Goal: Task Accomplishment & Management: Manage account settings

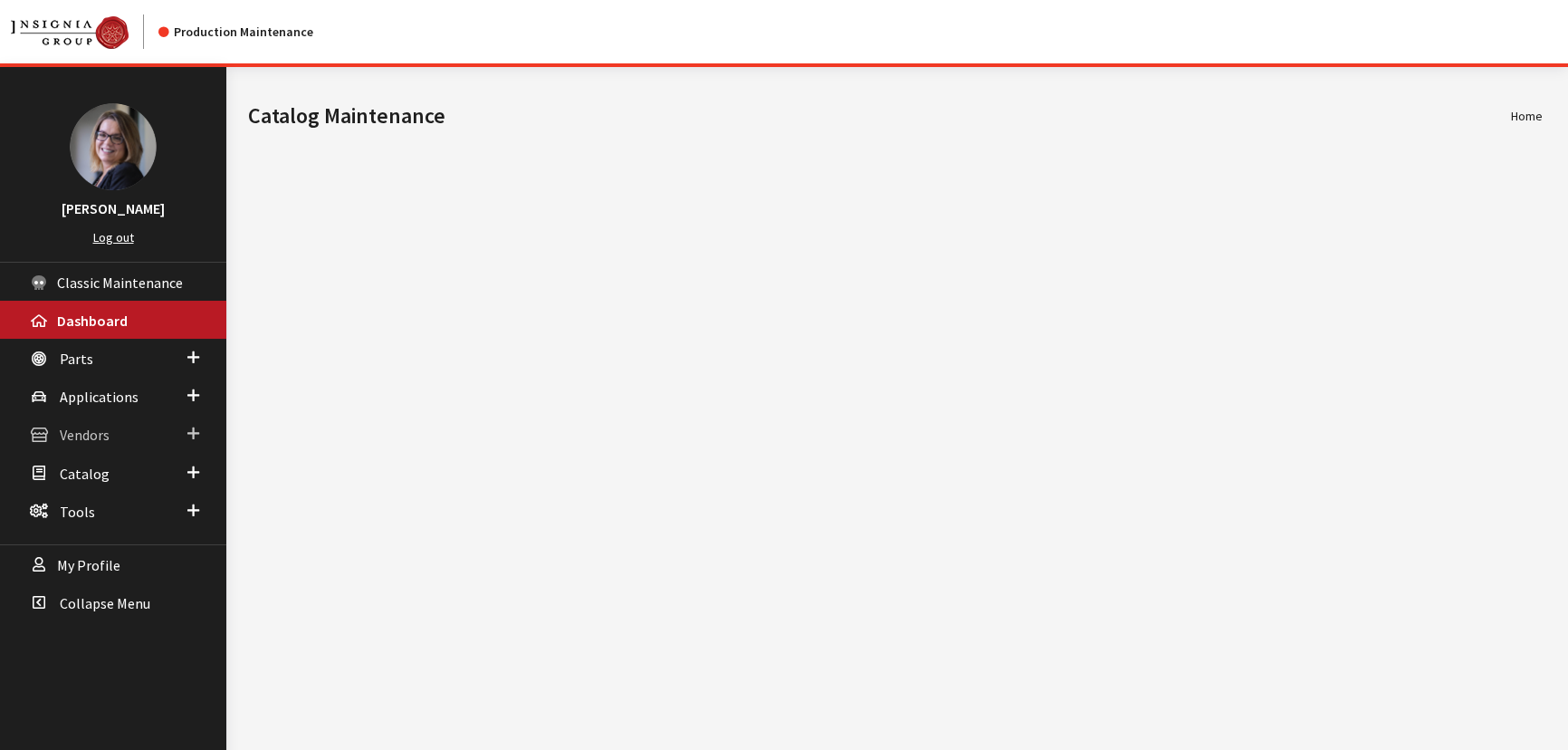
click at [192, 431] on span at bounding box center [193, 433] width 12 height 23
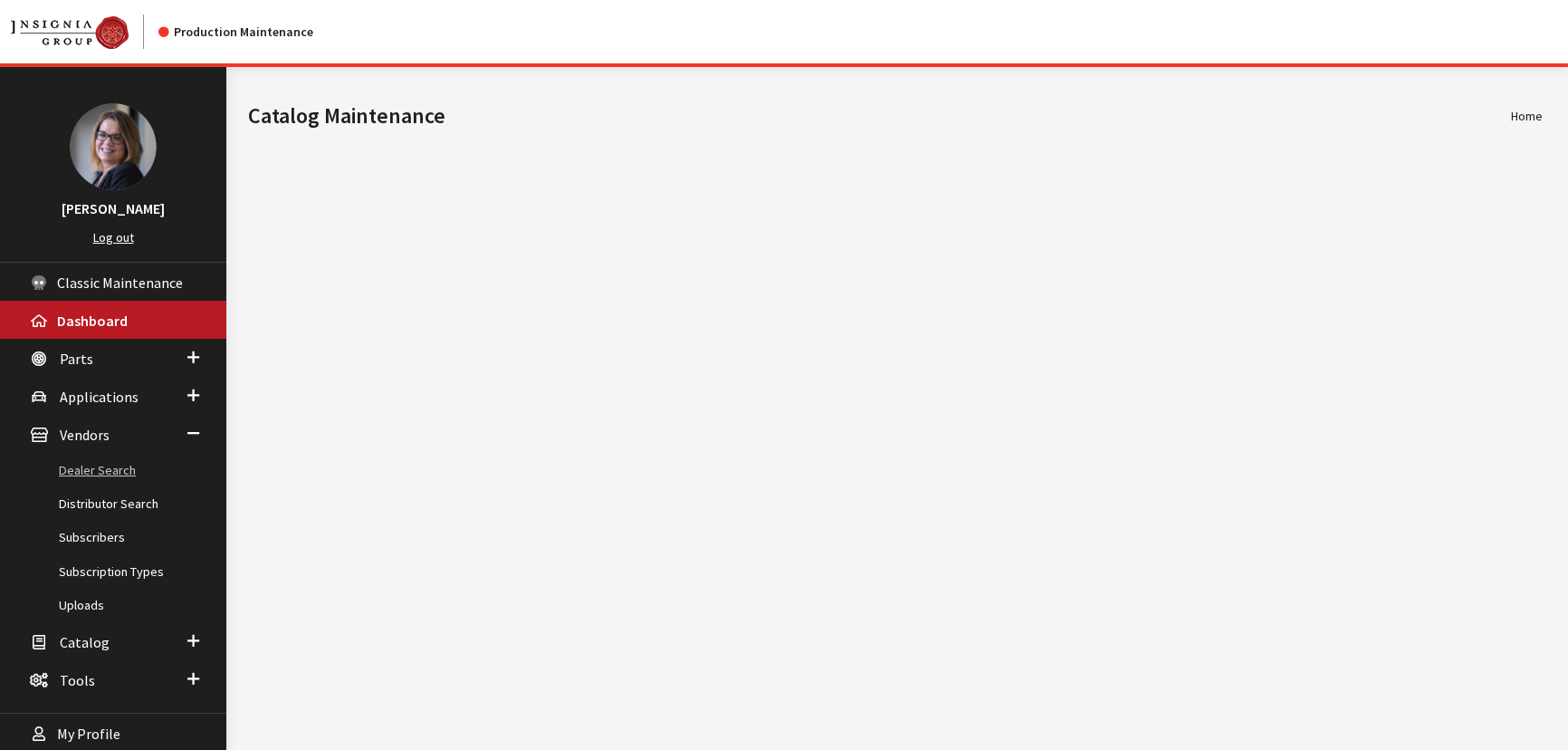
click at [123, 470] on link "Dealer Search" at bounding box center [113, 470] width 226 height 33
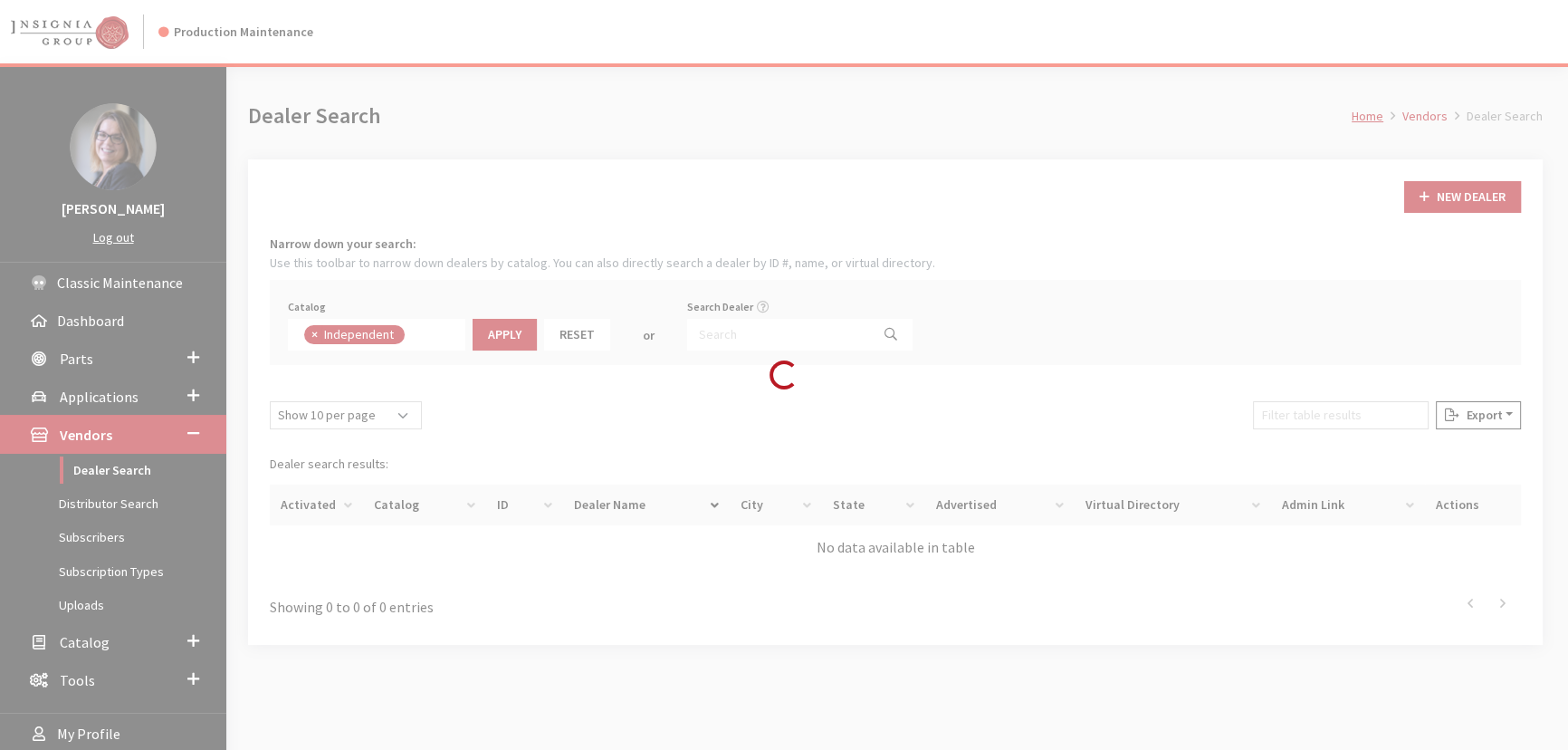
scroll to position [127, 0]
click at [741, 330] on input "Search Dealer" at bounding box center [778, 335] width 183 height 32
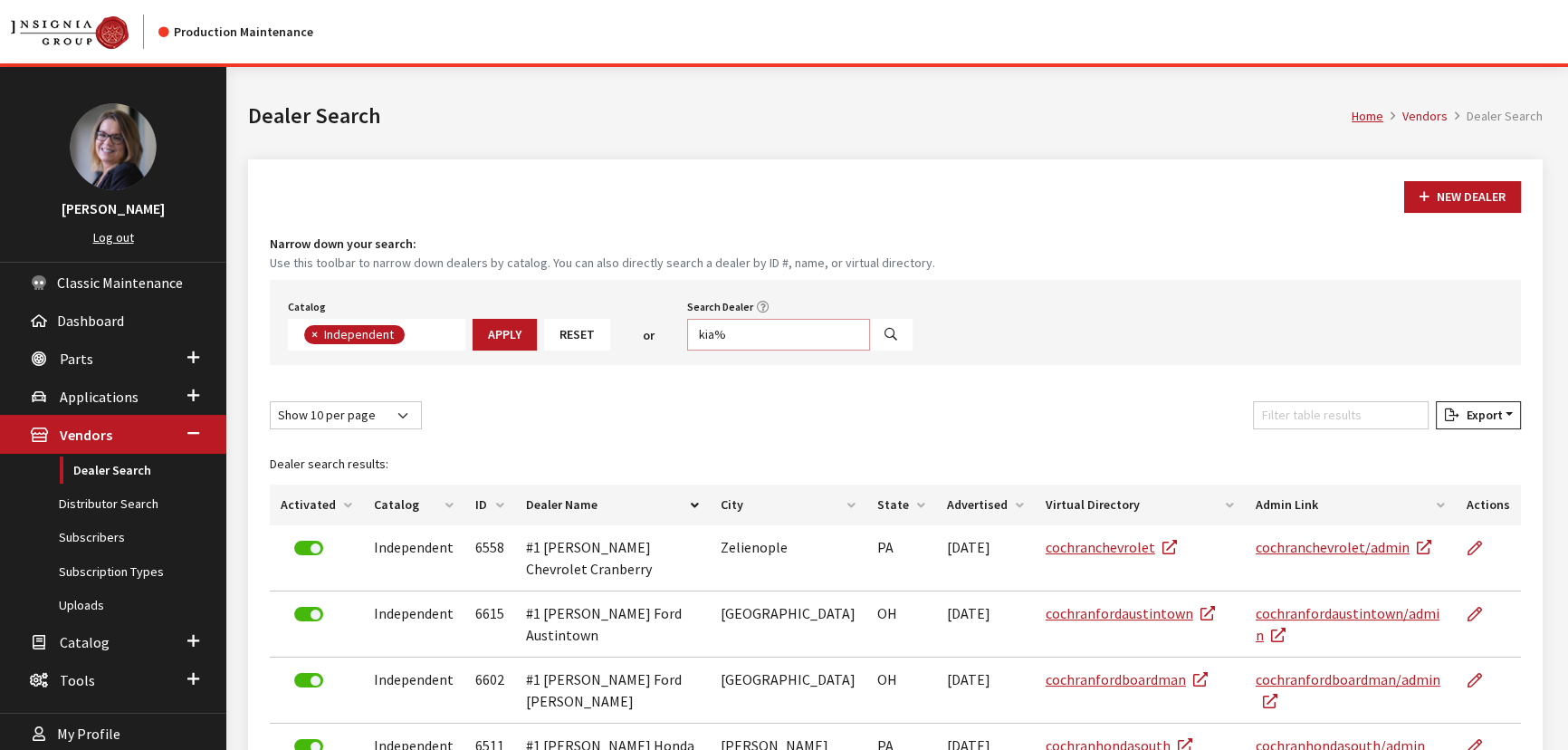
type input "kia%"
select select
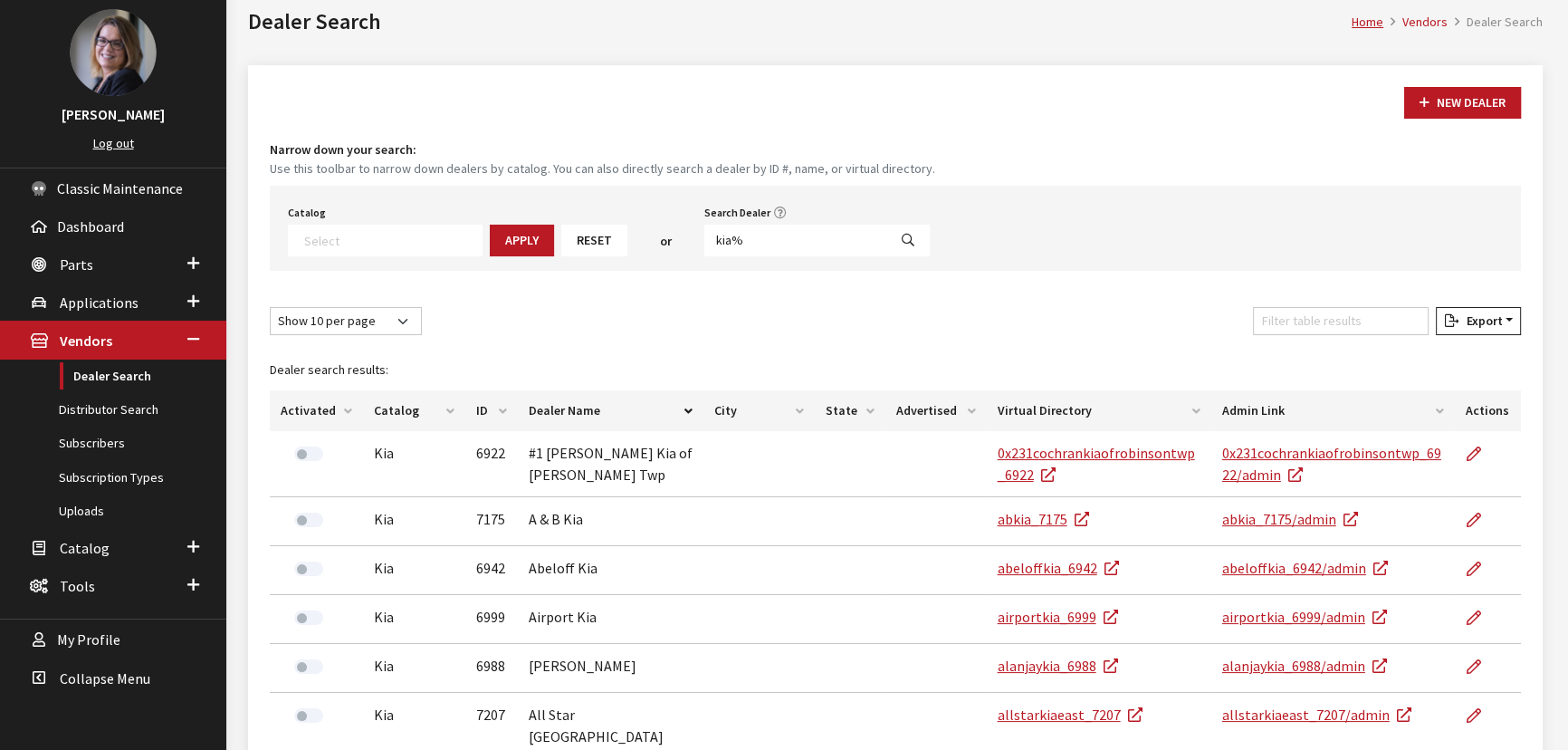
scroll to position [437, 0]
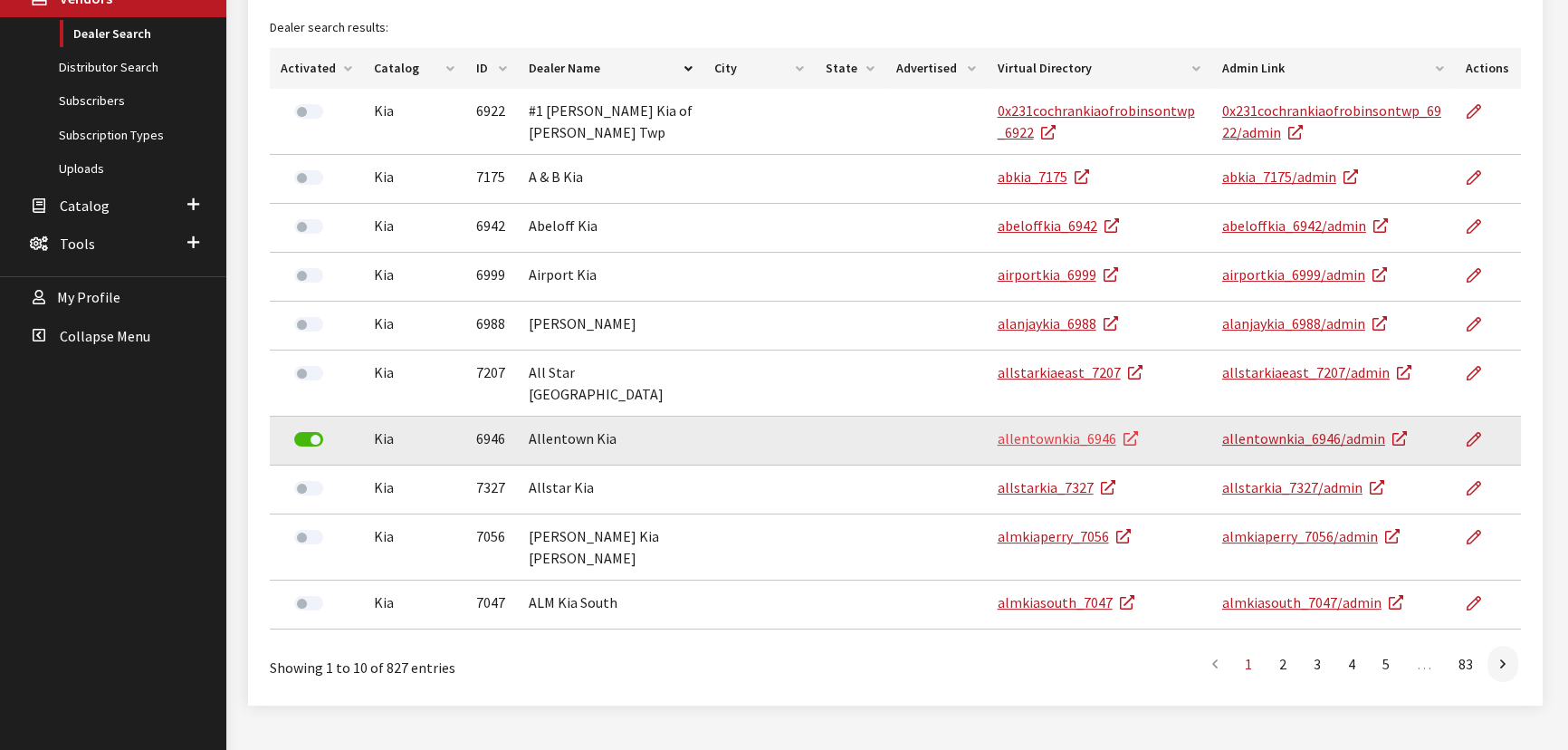
click at [1073, 429] on link "allentownkia_6946" at bounding box center [1067, 439] width 140 height 19
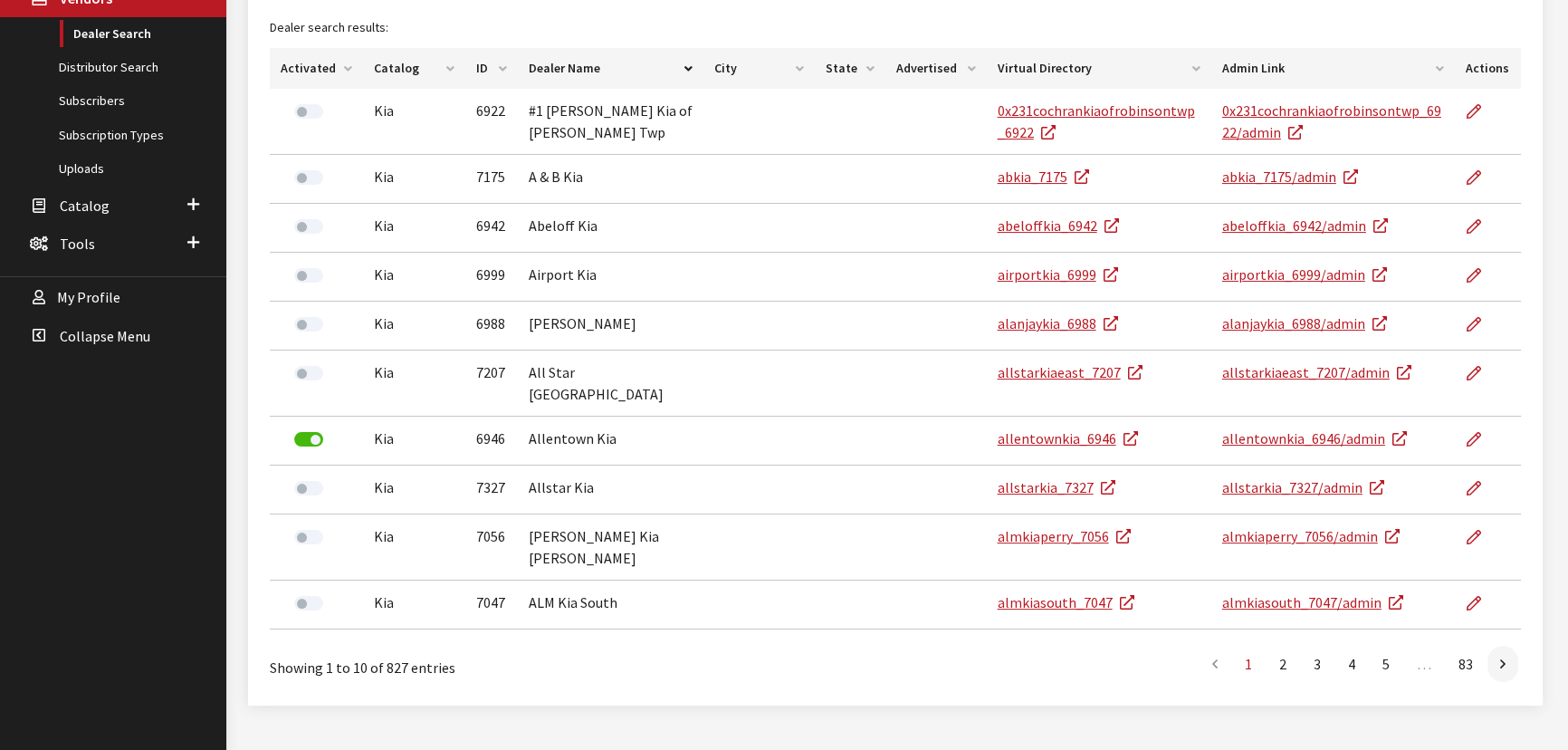
click at [346, 71] on th "Activated" at bounding box center [316, 69] width 94 height 41
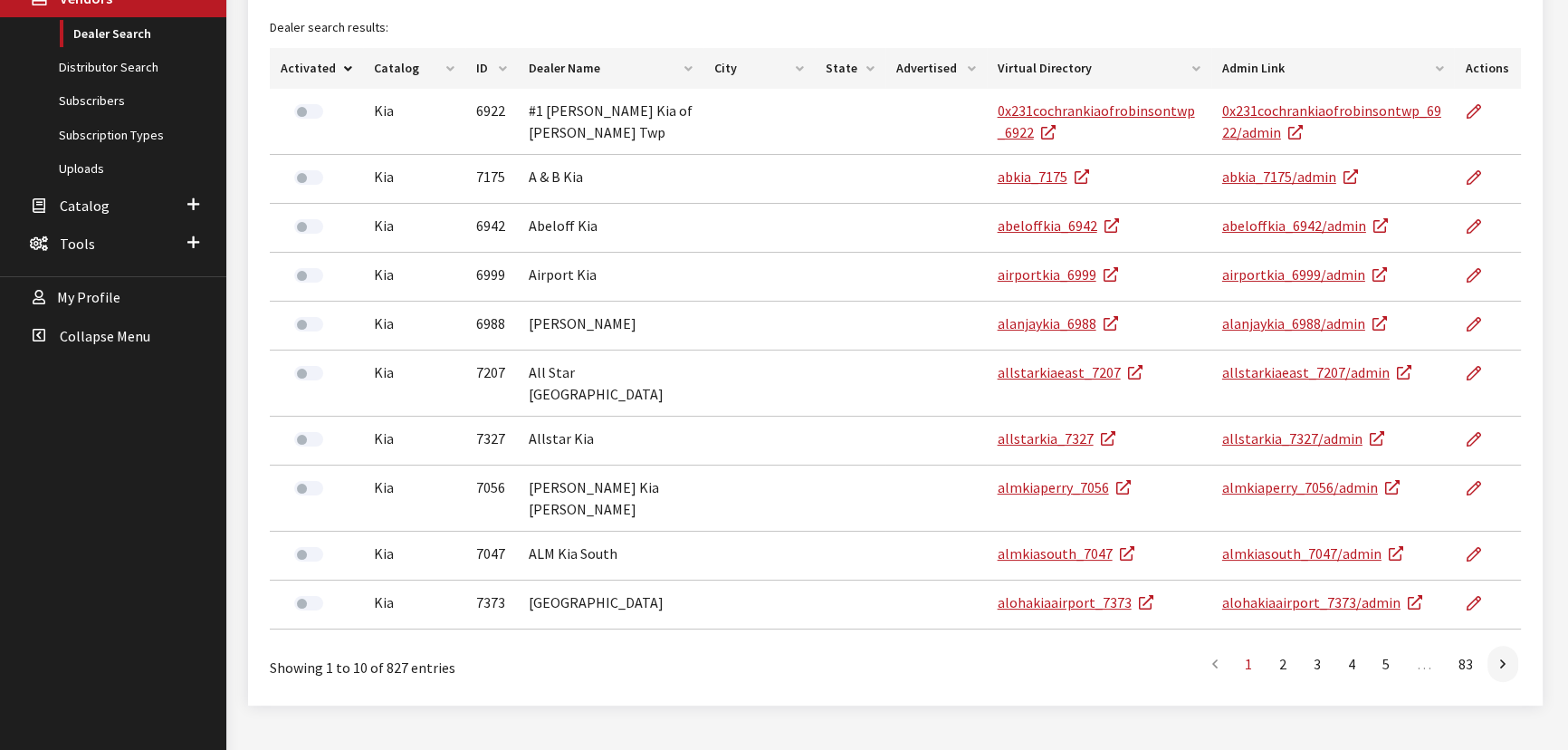
click at [346, 71] on th "Activated" at bounding box center [316, 69] width 94 height 41
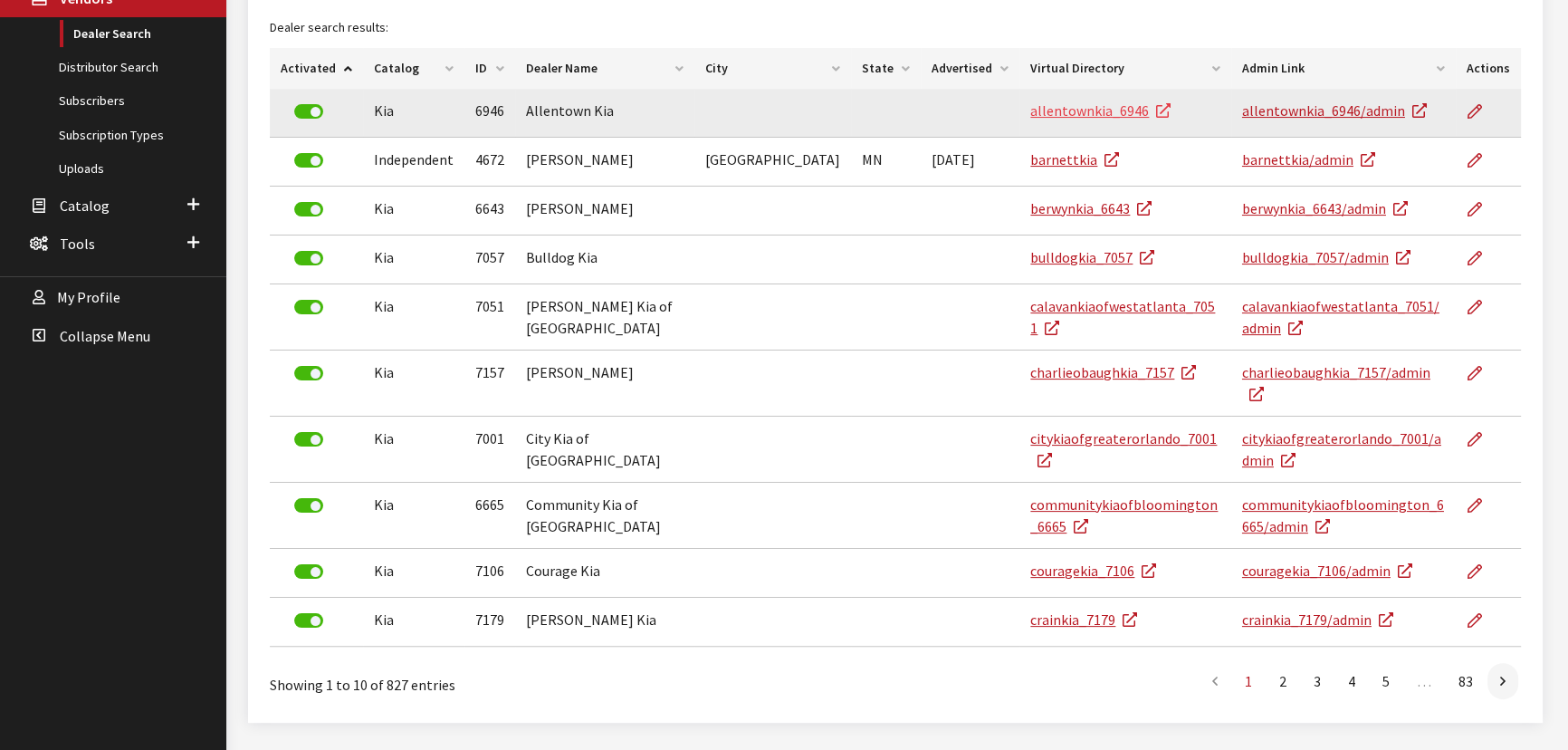
click at [1068, 113] on link "allentownkia_6946" at bounding box center [1099, 110] width 140 height 19
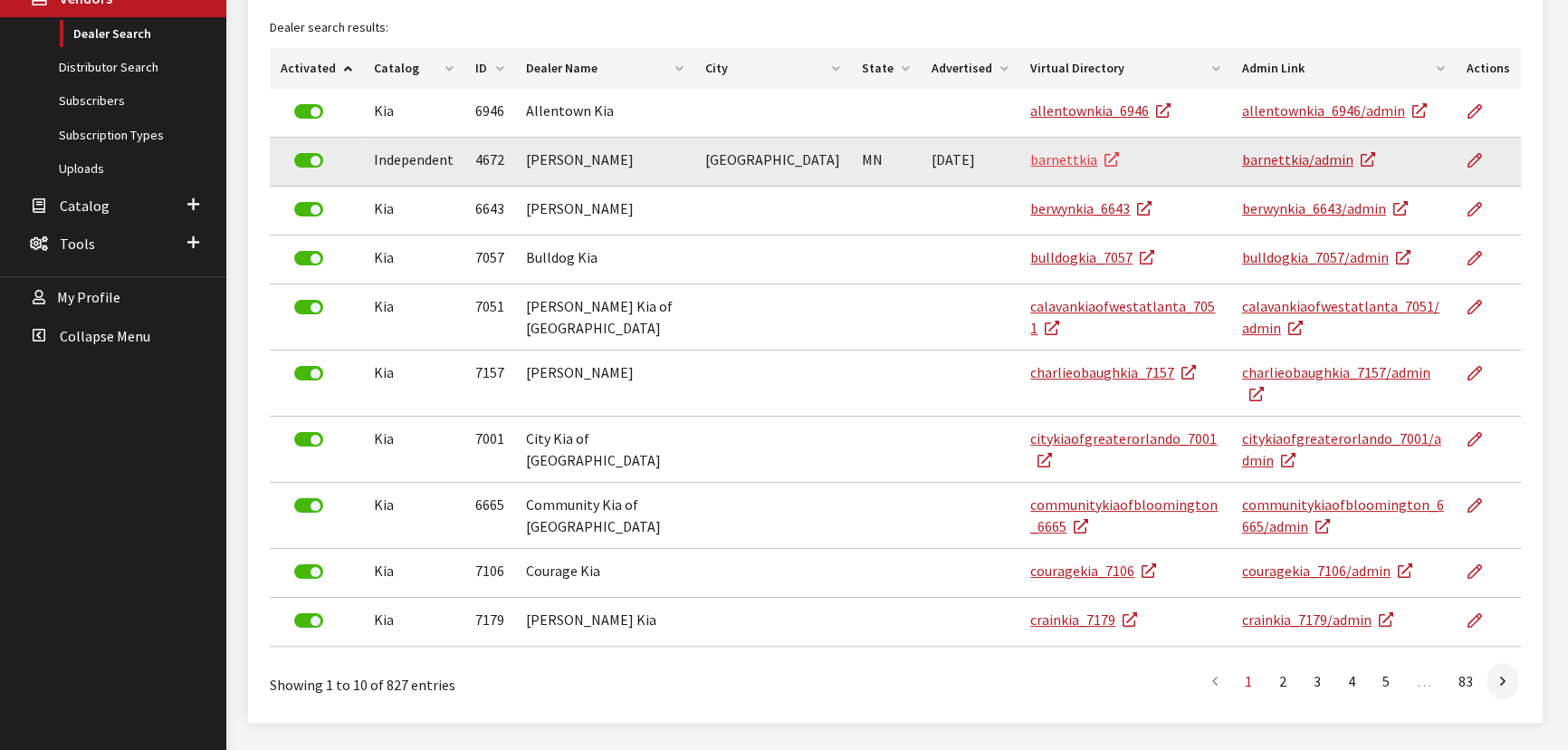
click at [1054, 157] on link "barnettkia" at bounding box center [1074, 159] width 89 height 19
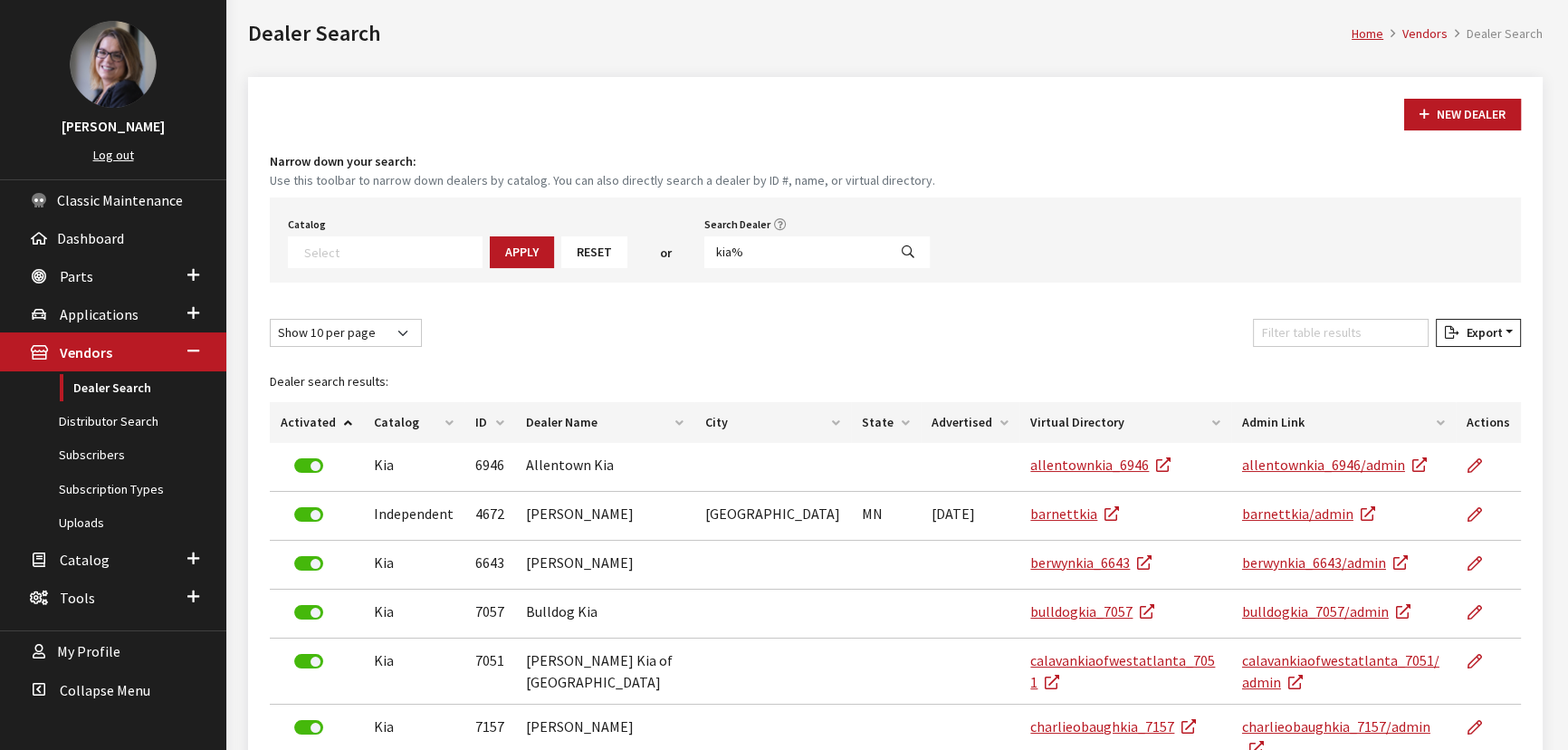
scroll to position [108, 0]
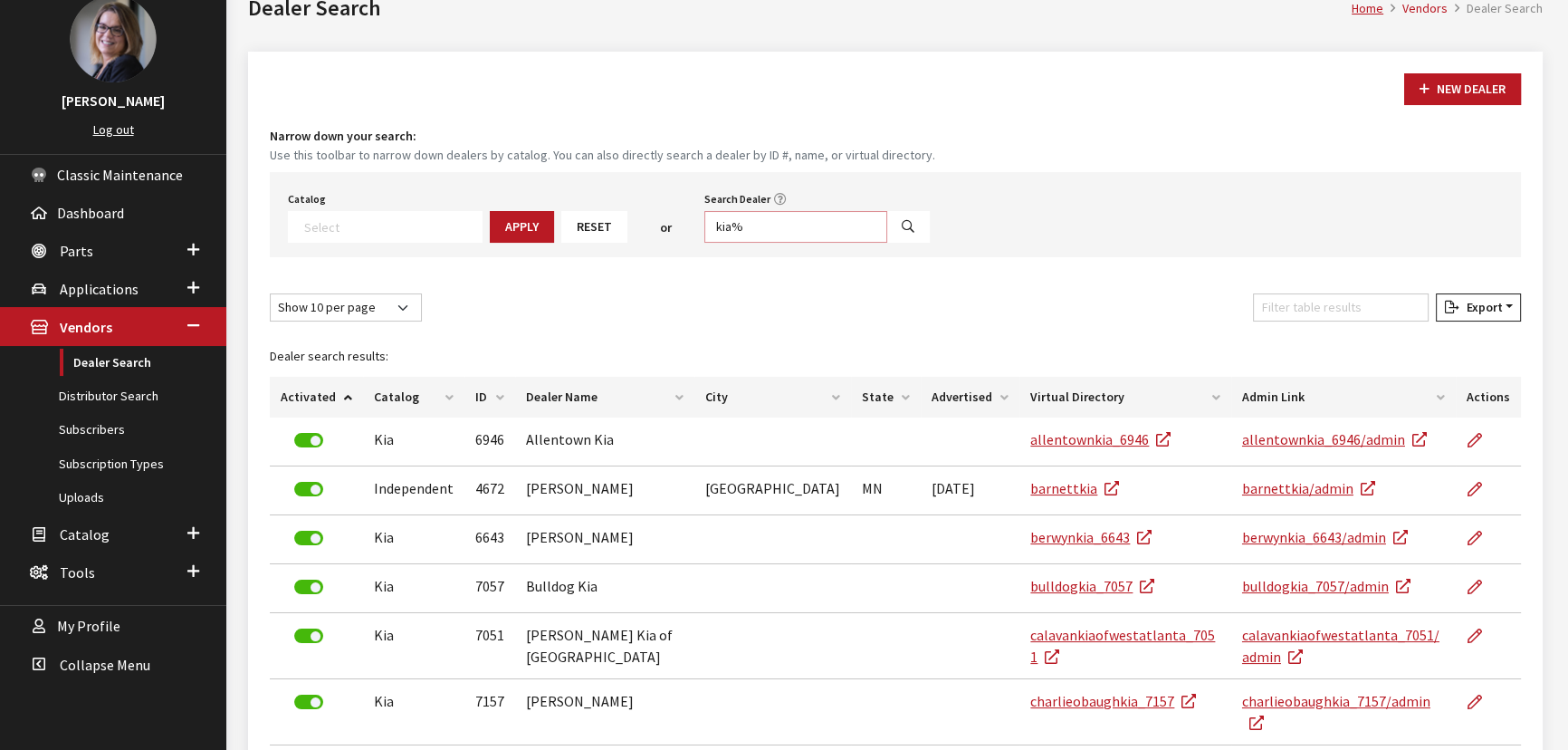
drag, startPoint x: 752, startPoint y: 225, endPoint x: 602, endPoint y: 220, distance: 150.1
click at [603, 221] on div "Catalog Acura Alfa Romeo Audi Bentley BMW Chrysler DoubleTake Ford GM Honda Hyu…" at bounding box center [895, 215] width 1251 height 85
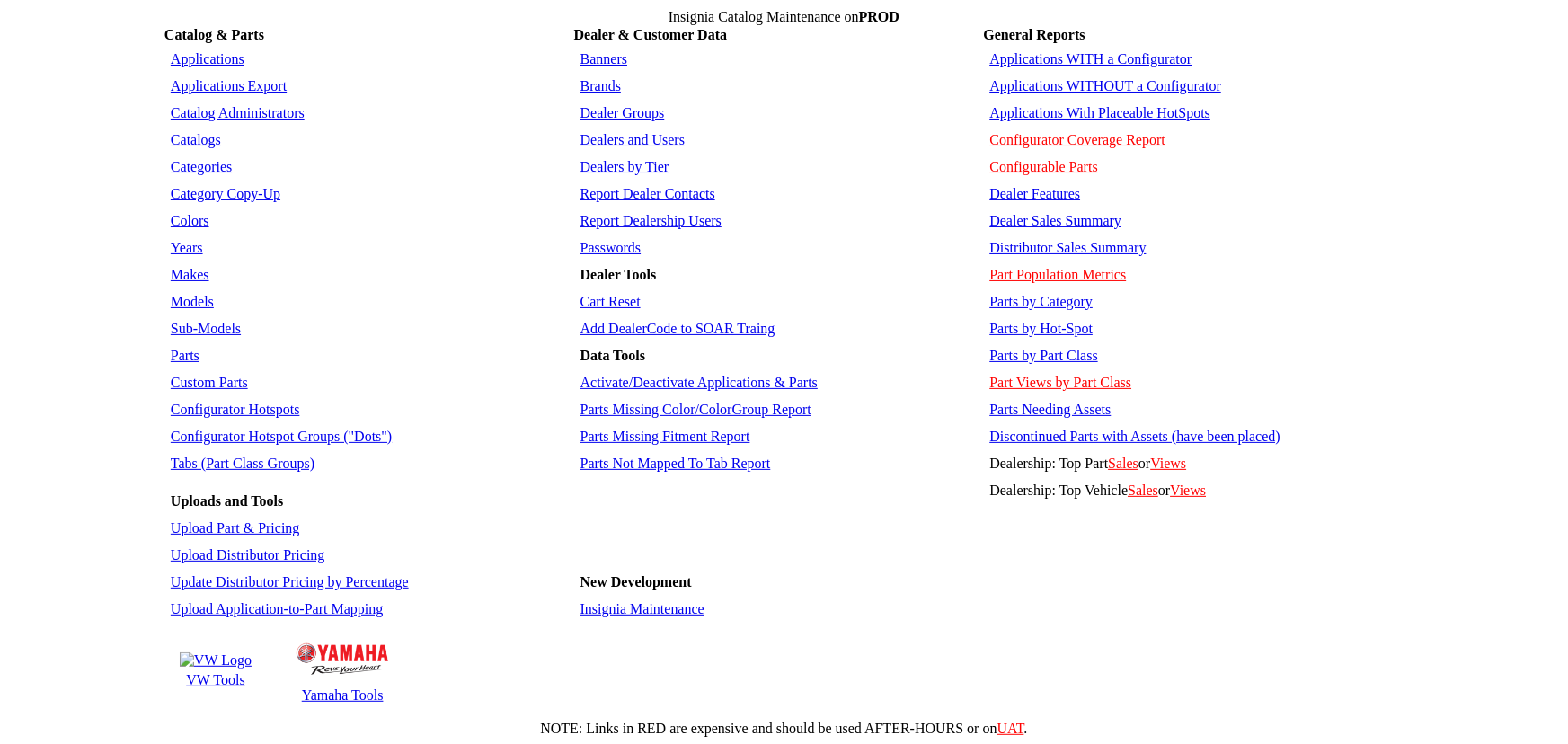
click at [179, 348] on link "Parts" at bounding box center [185, 355] width 29 height 16
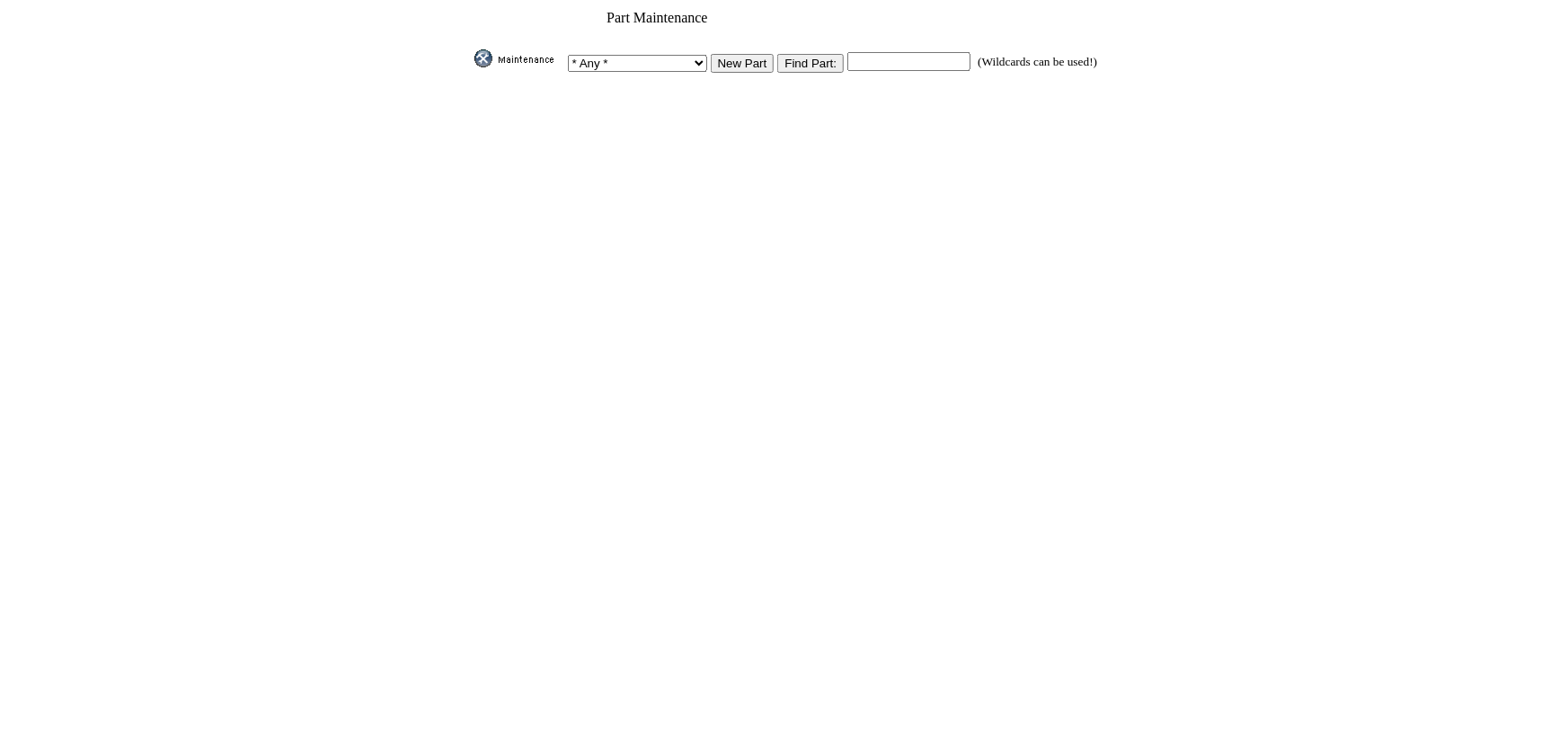
click at [871, 57] on input "text" at bounding box center [909, 62] width 123 height 19
paste input "BORLA11979"
type input "BORLA11979"
click at [471, 67] on input "image" at bounding box center [471, 67] width 0 height 0
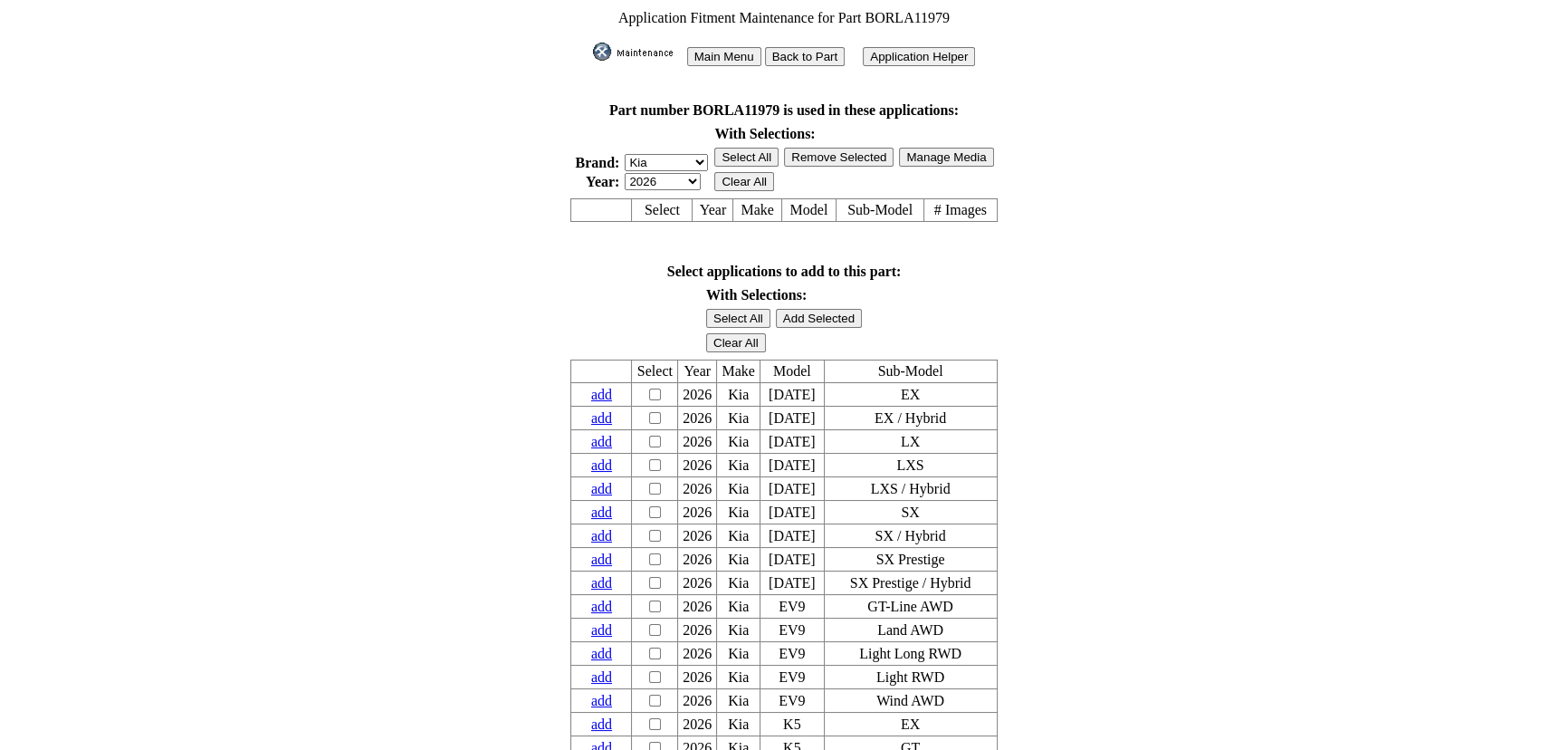
click at [678, 173] on select "2026 2025 2024 2023 2022 2021 2020 2019 2018 2017 2016 2015 2014 2013 2012 2011…" at bounding box center [663, 182] width 76 height 18
select select "43"
click at [625, 173] on select "2026 2025 2024 2023 2022 2021 2020 2019 2018 2017 2016 2015 2014 2013 2012 2011…" at bounding box center [663, 182] width 76 height 18
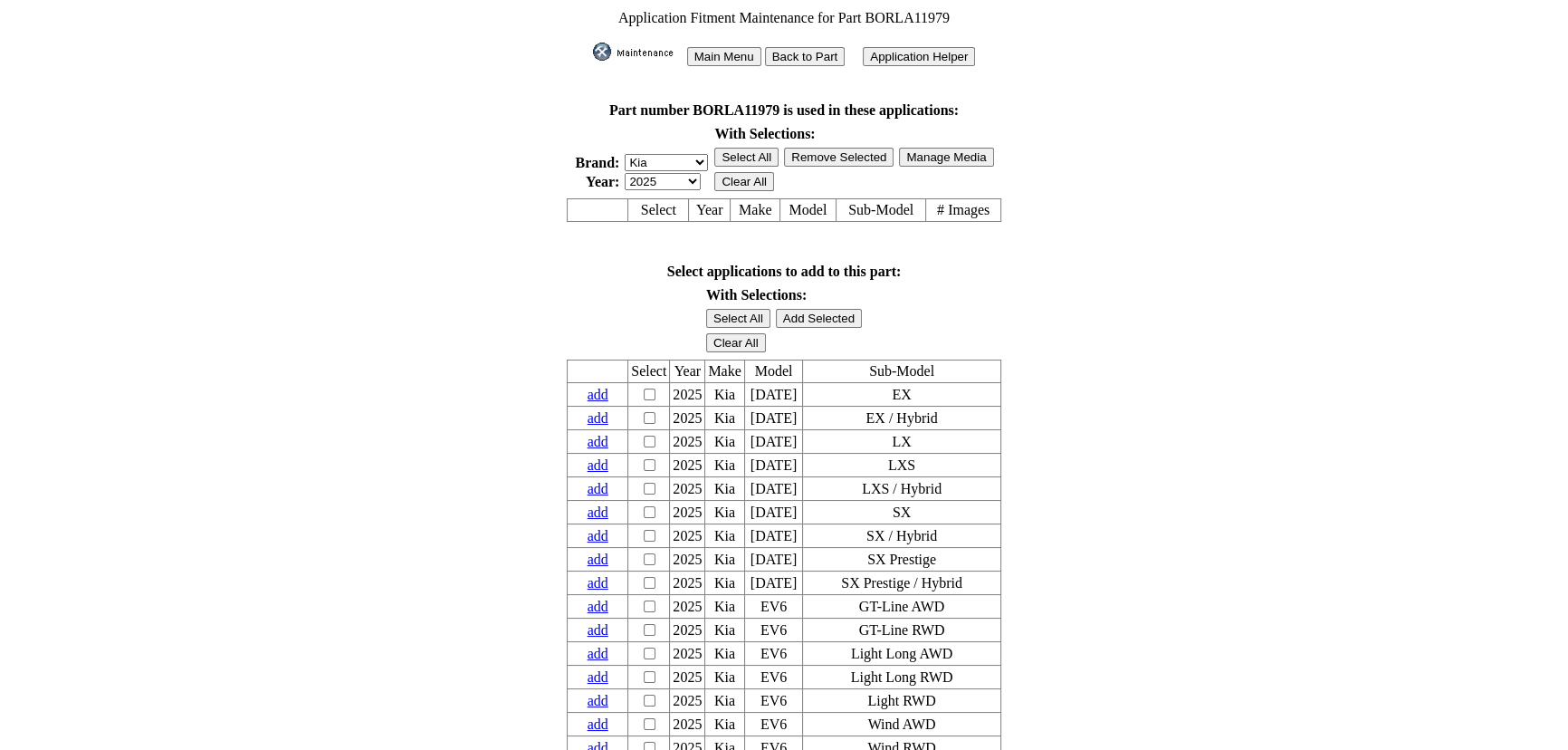
click at [653, 173] on select "2026 2025 2024 2023 2022 2021 2020 2019 2018 2017 2016 2015 2014 2013 2012 2011…" at bounding box center [663, 182] width 76 height 18
select select "44"
click at [625, 173] on select "2026 2025 2024 2023 2022 2021 2020 2019 2018 2017 2016 2015 2014 2013 2012 2011…" at bounding box center [663, 182] width 76 height 18
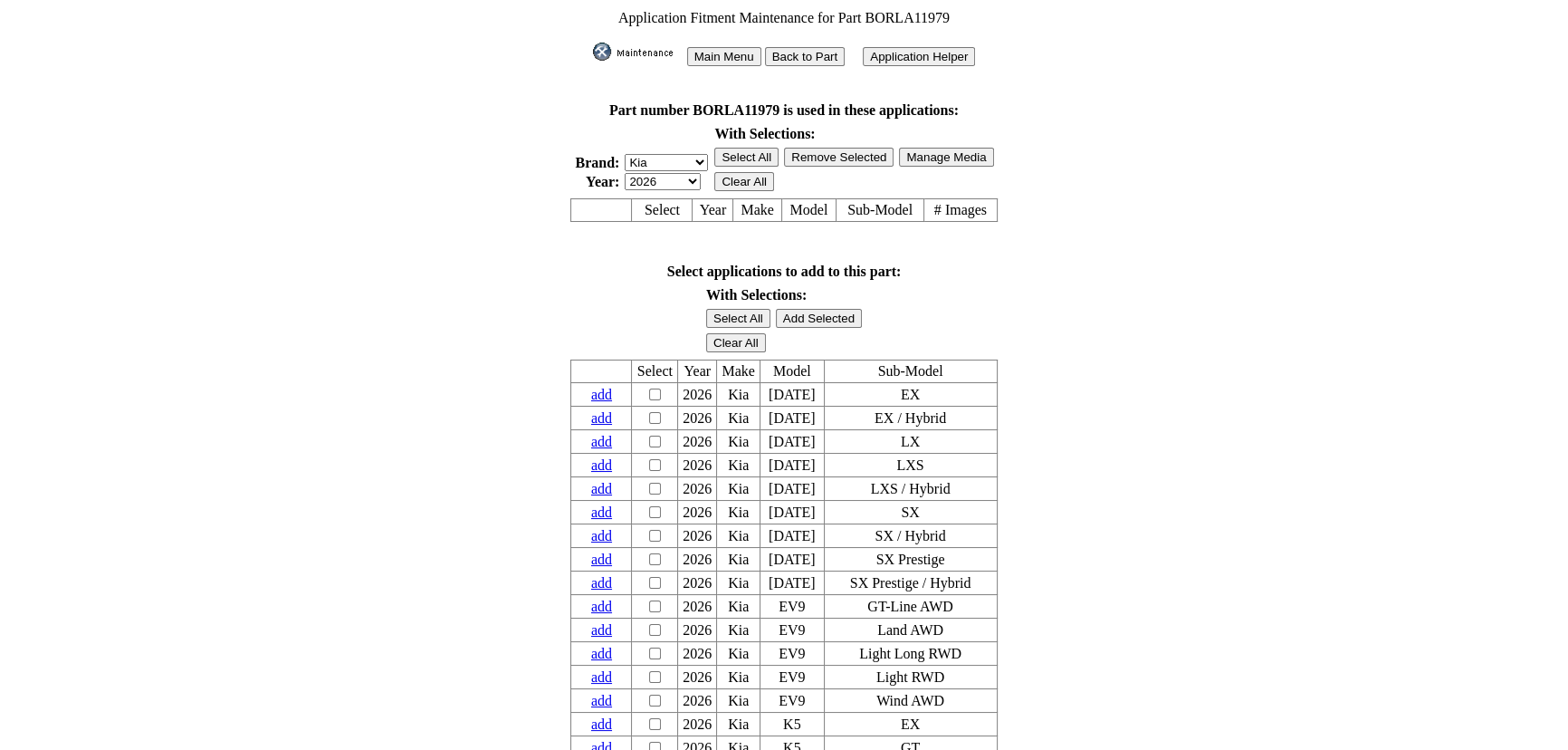
click at [637, 43] on img at bounding box center [639, 52] width 91 height 19
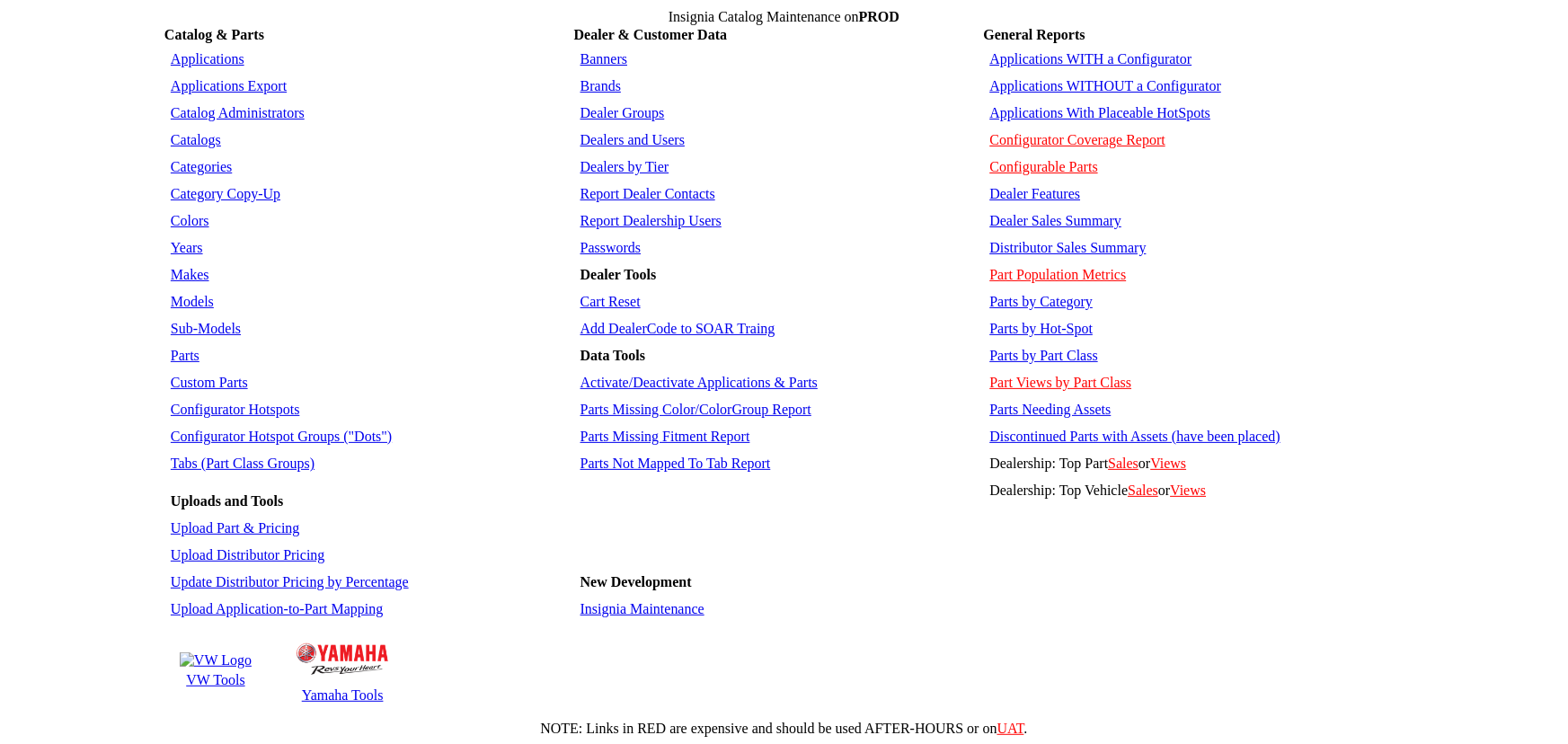
click at [172, 348] on link "Parts" at bounding box center [185, 355] width 29 height 16
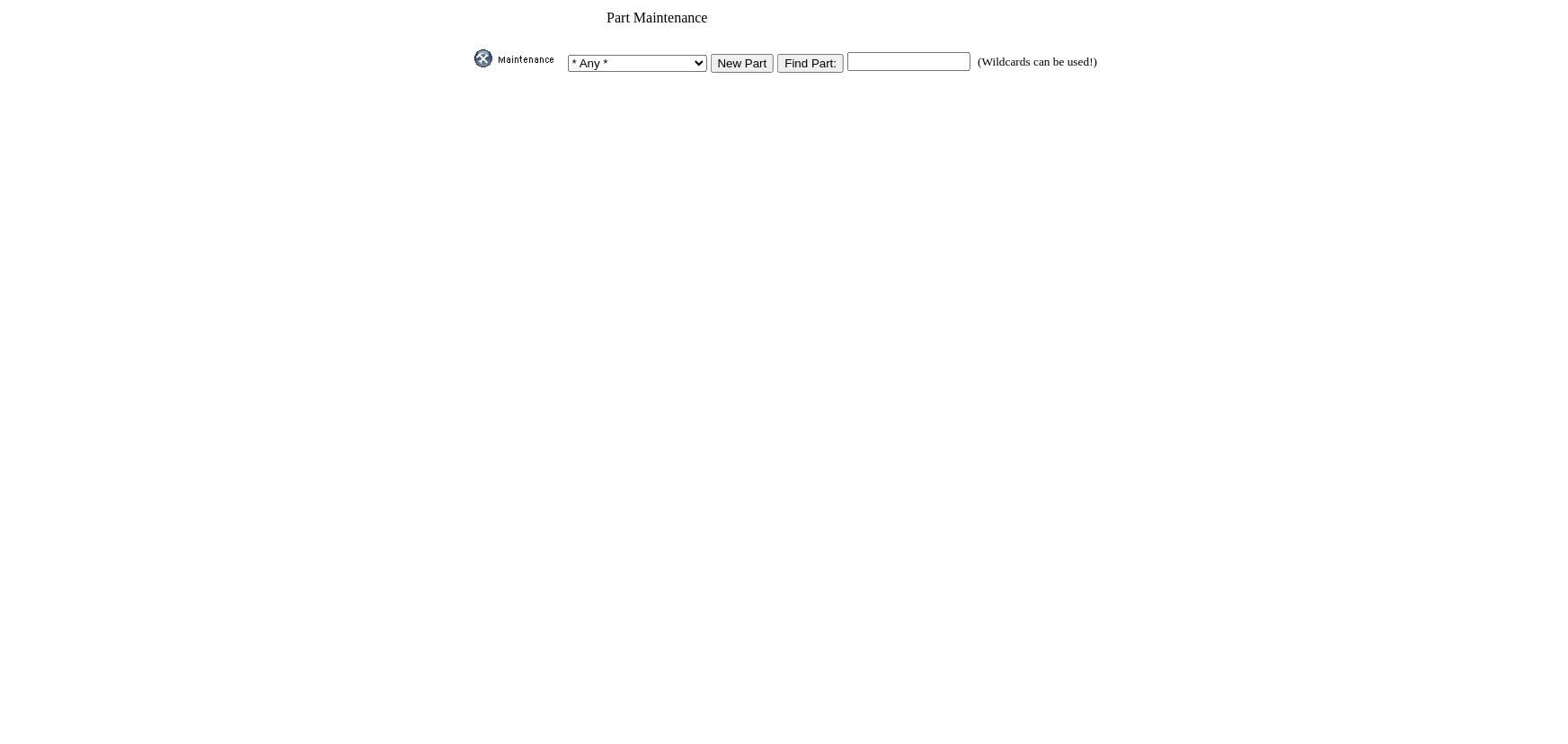
click at [889, 52] on input "text" at bounding box center [909, 62] width 123 height 19
paste input "BORLA11979"
type input "BORLA11979"
click at [471, 67] on input "image" at bounding box center [471, 67] width 0 height 0
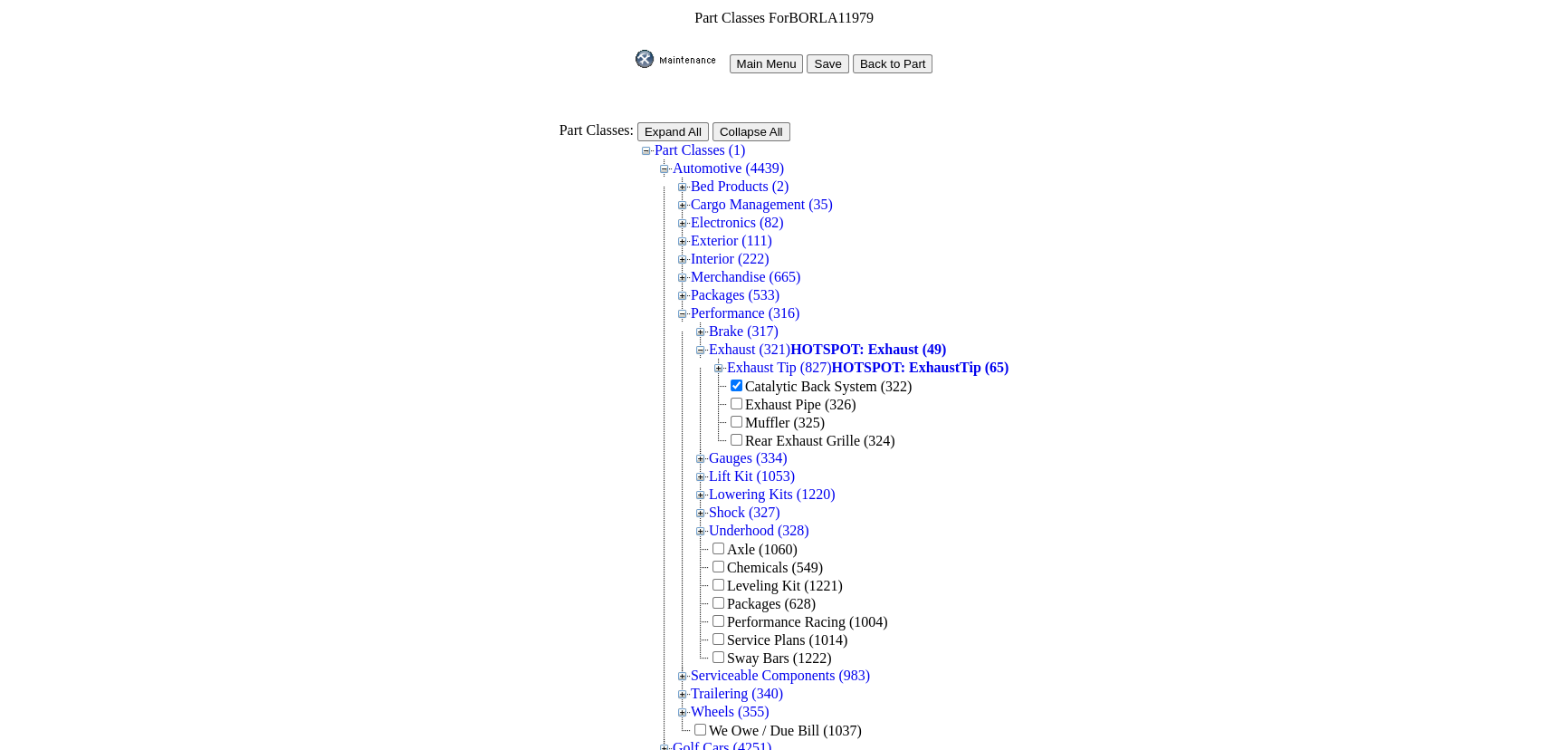
click at [705, 56] on img at bounding box center [681, 59] width 91 height 19
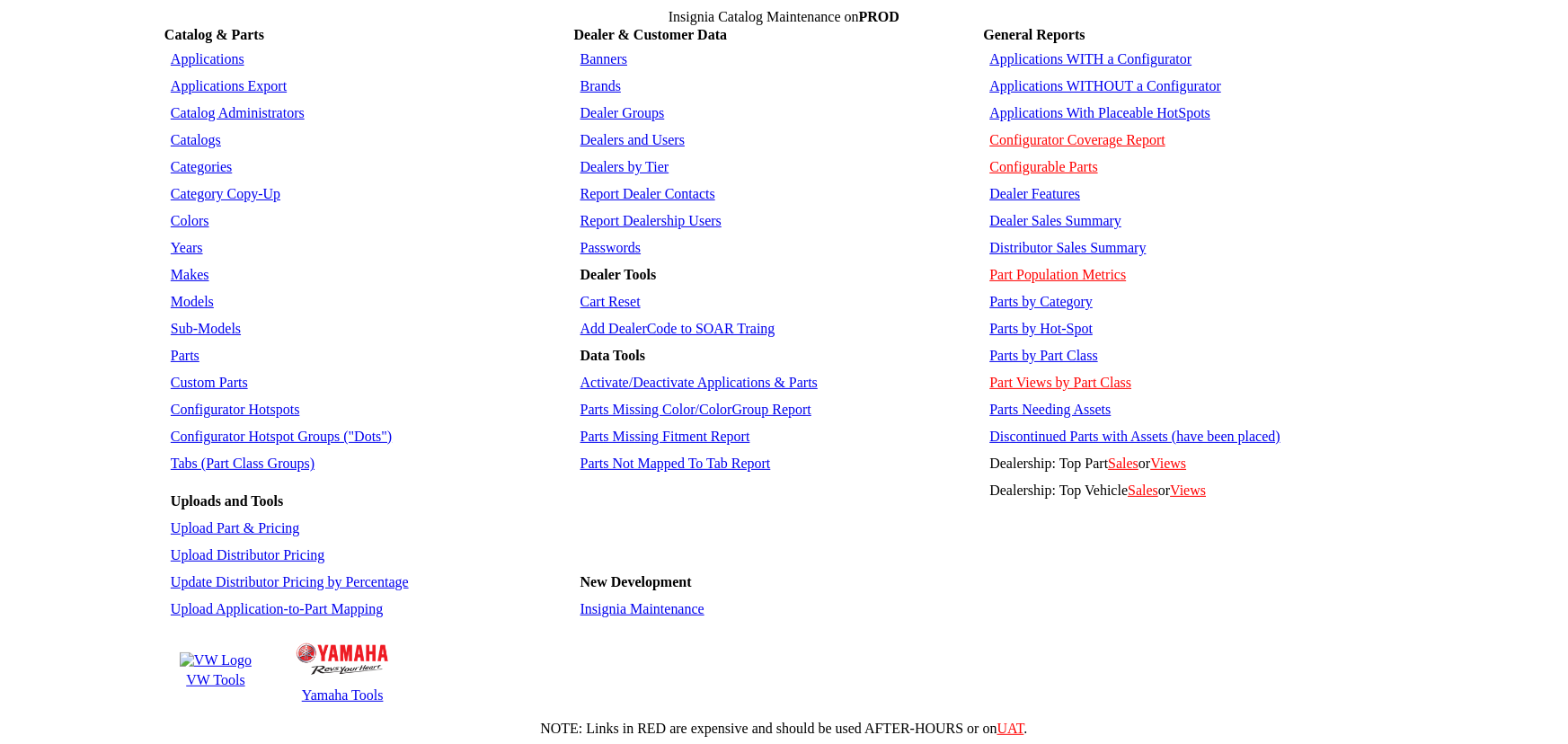
click at [189, 348] on link "Parts" at bounding box center [185, 355] width 29 height 16
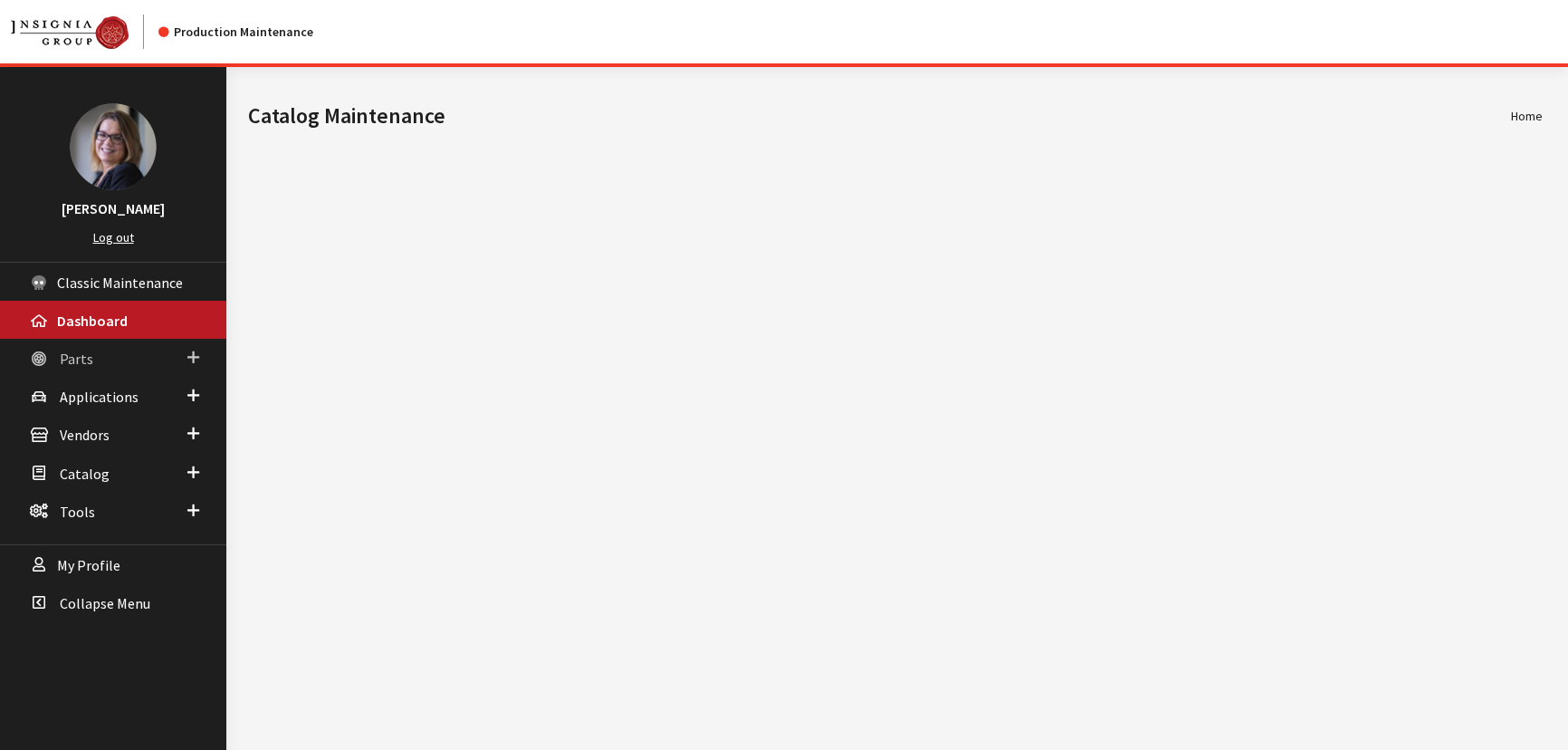
click at [193, 361] on span at bounding box center [193, 357] width 12 height 23
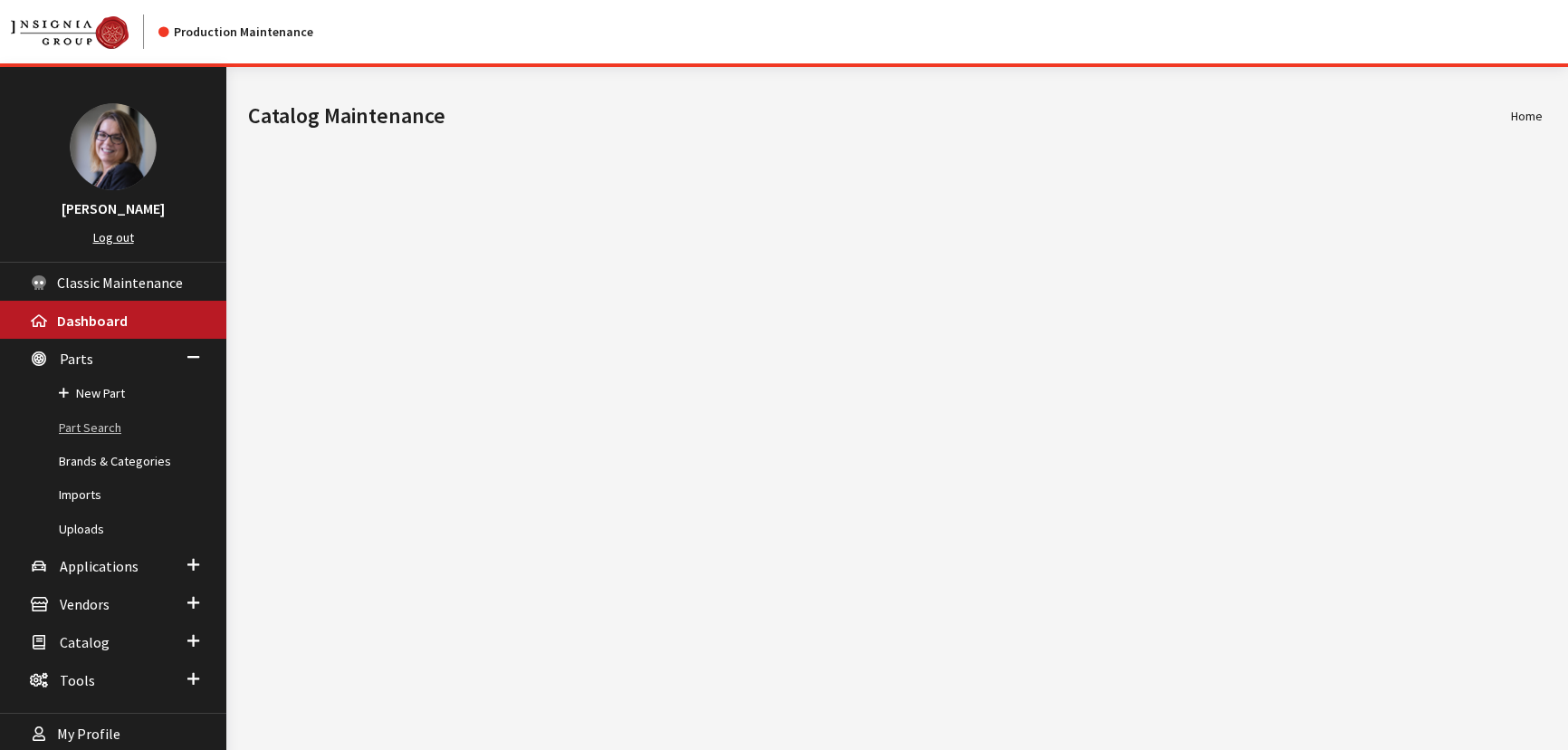
click at [100, 425] on link "Part Search" at bounding box center [113, 427] width 226 height 33
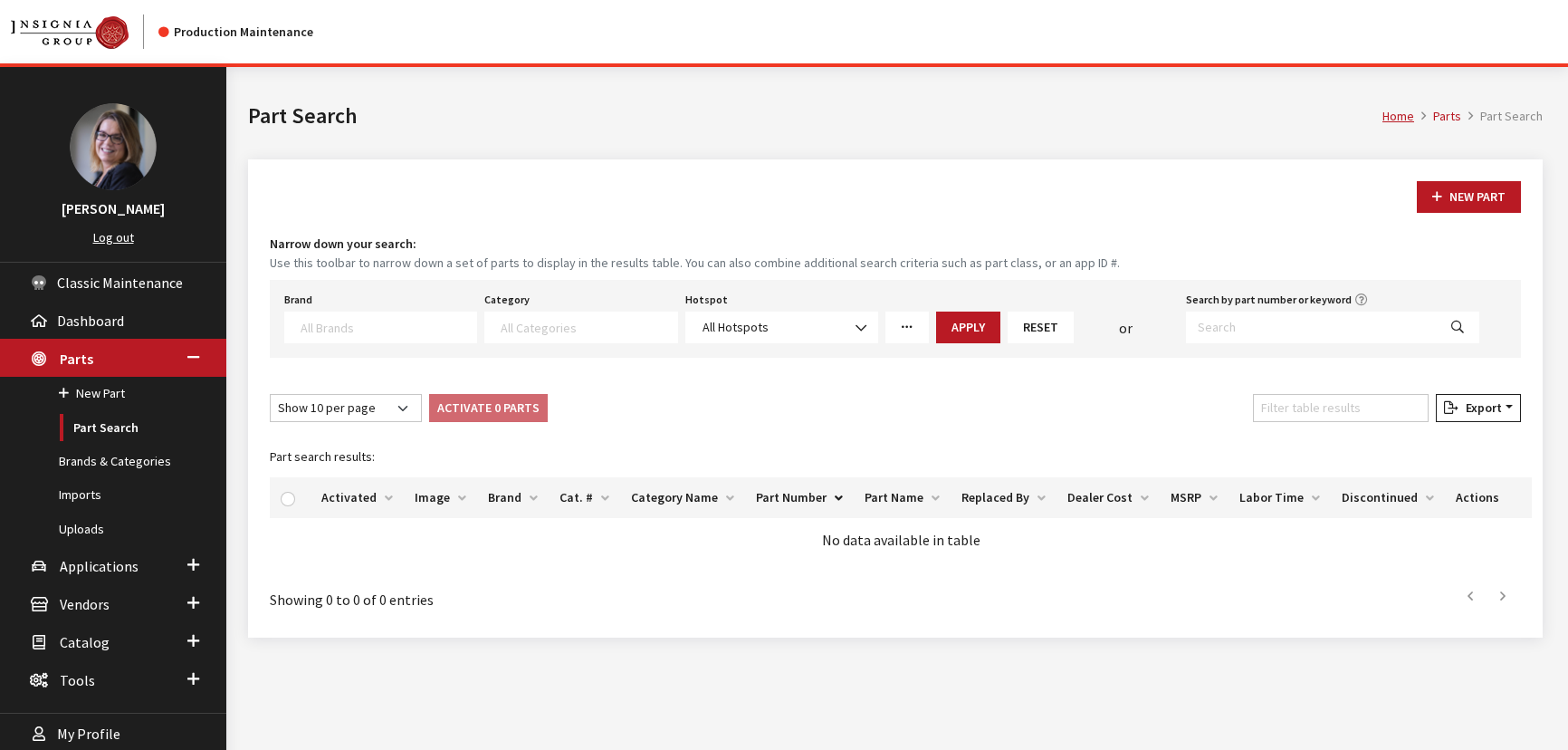
select select
click at [1220, 326] on input "Search by part number or keyword" at bounding box center [1310, 327] width 251 height 32
click at [1217, 324] on input "Search by part number or keyword" at bounding box center [1310, 327] width 251 height 32
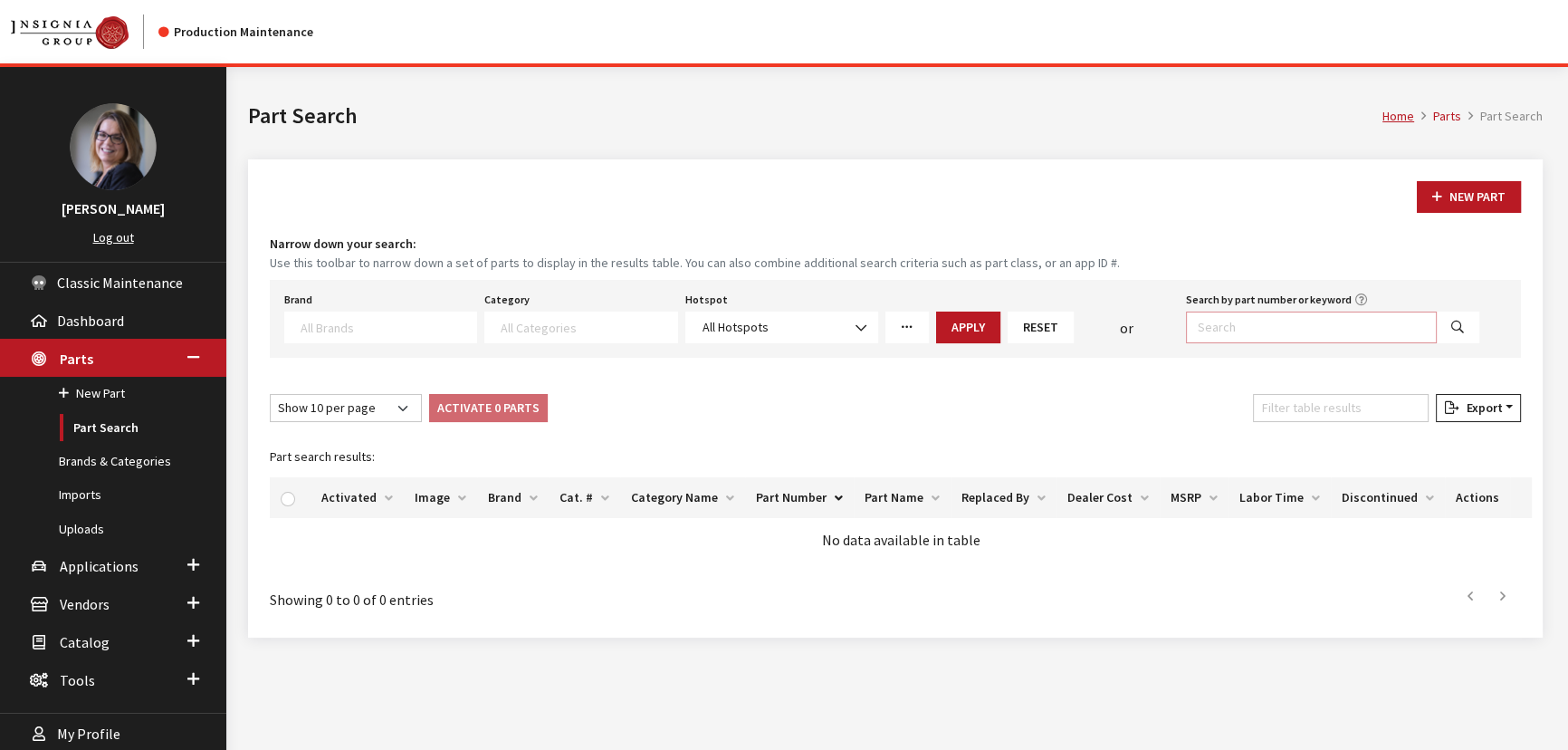
paste input "UA024TU5014DM4A"
type input "UA024TU5014DM4A"
select select
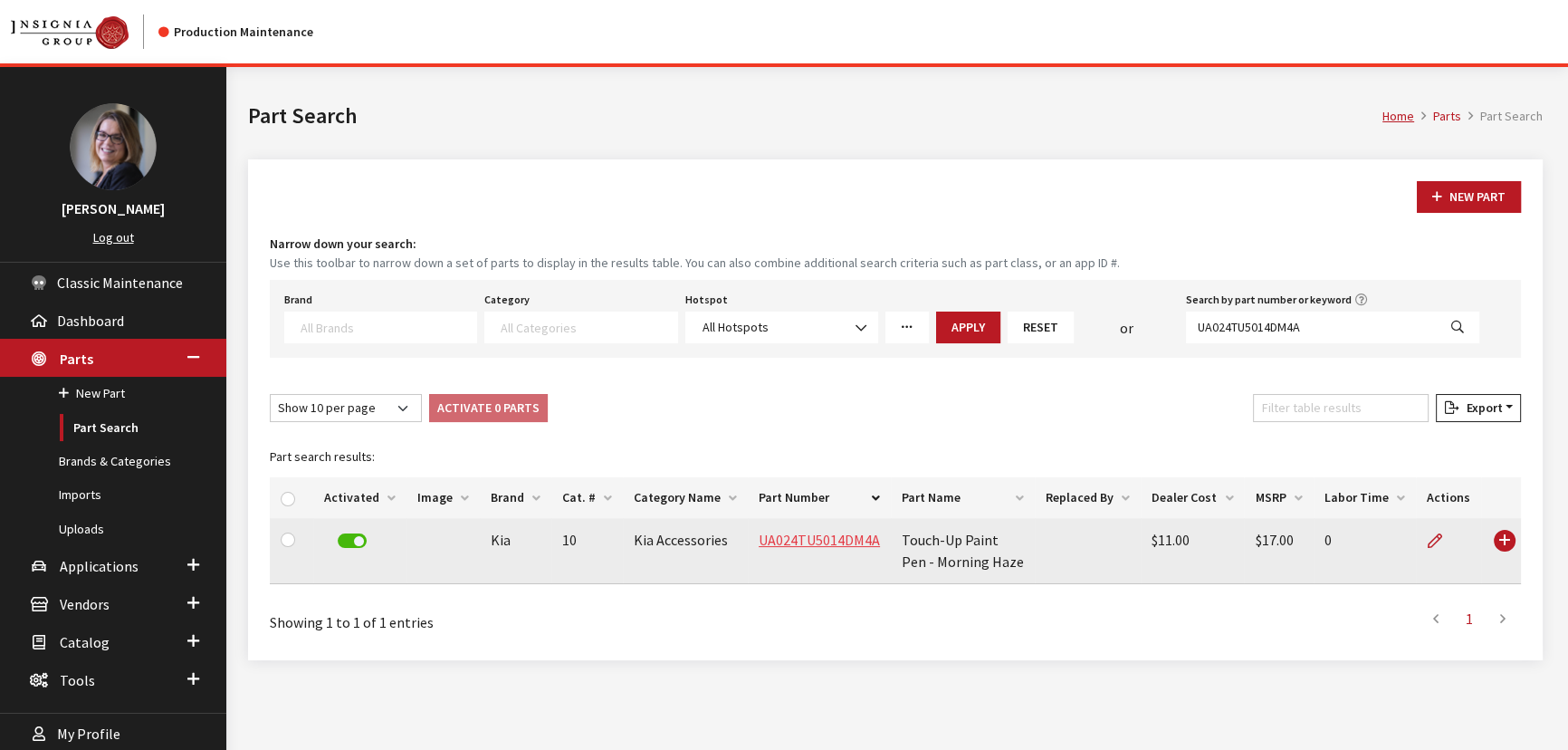
click at [795, 539] on link "UA024TU5014DM4A" at bounding box center [818, 540] width 121 height 19
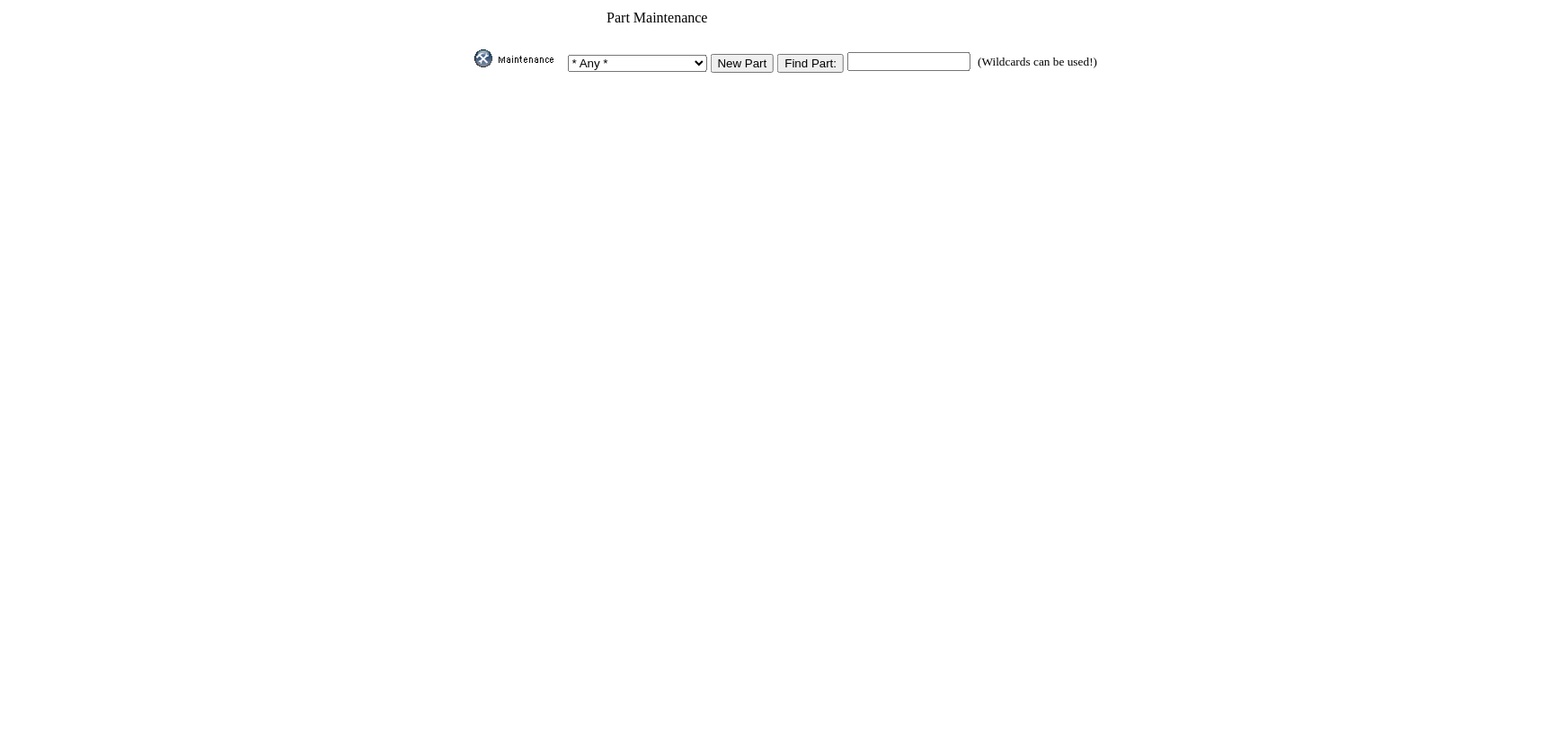
click at [866, 52] on input "text" at bounding box center [909, 62] width 123 height 19
paste input "K0F46AKG00"
type input "K0F46AKG00"
click at [471, 67] on input "image" at bounding box center [471, 67] width 0 height 0
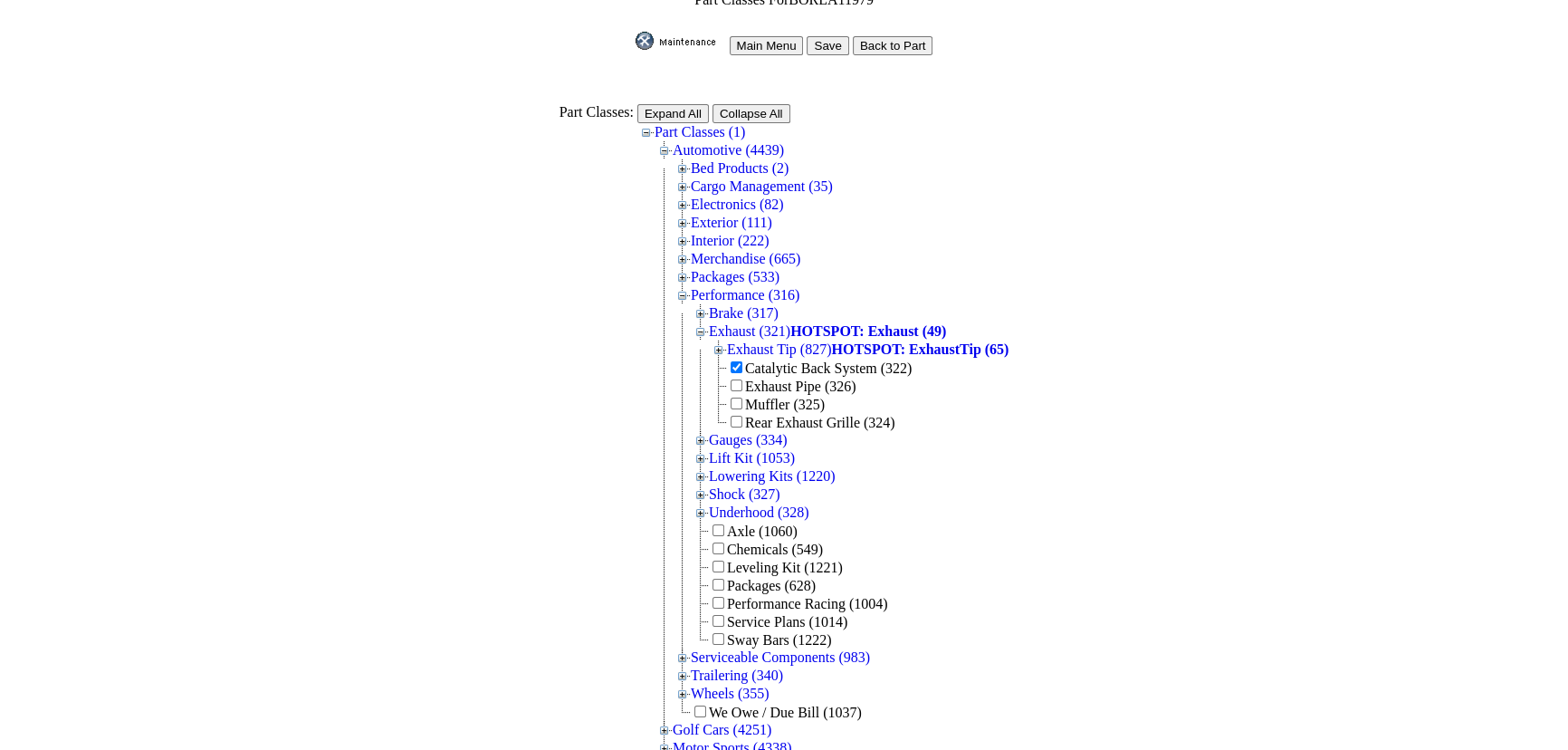
scroll to position [22, 0]
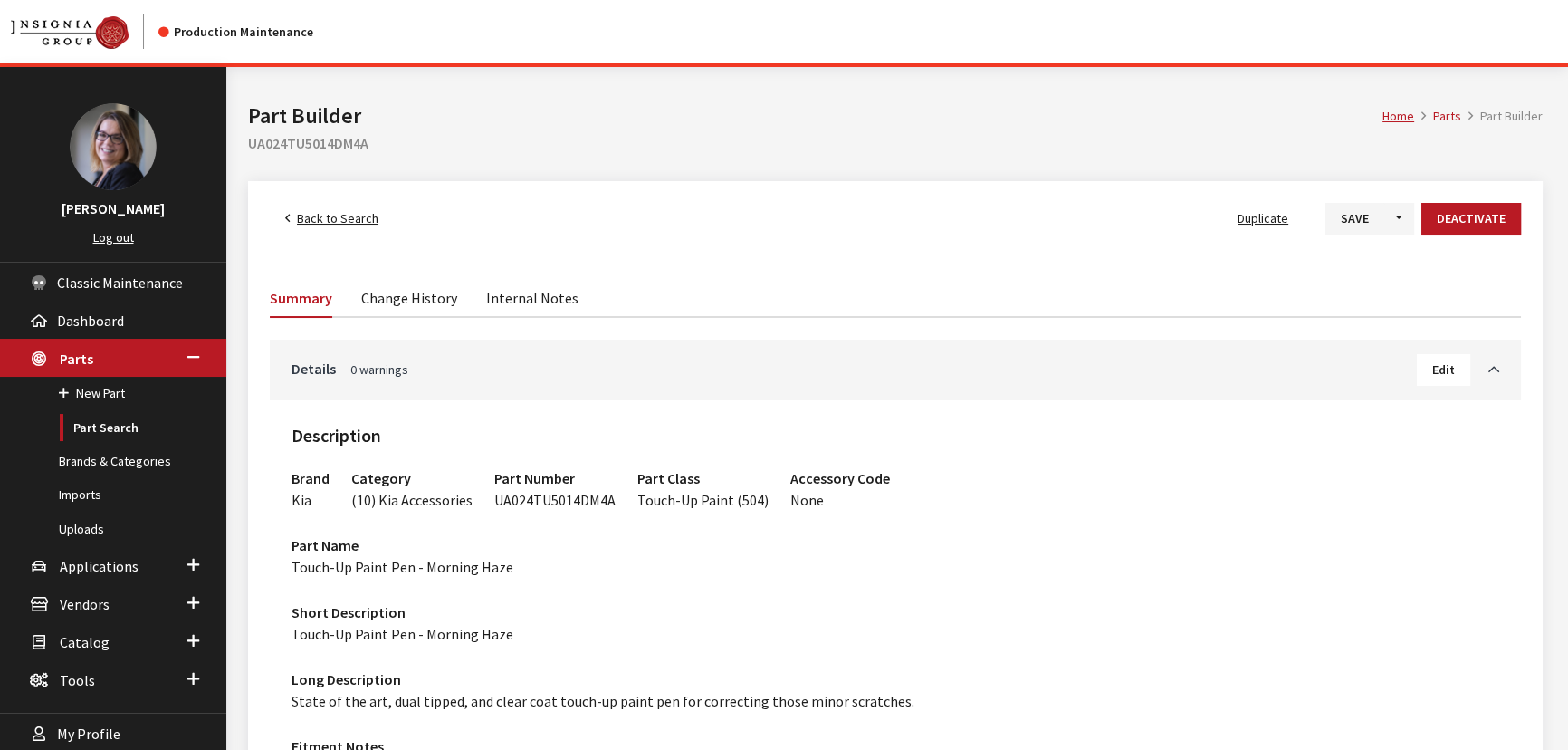
click at [408, 298] on link "Change History" at bounding box center [410, 297] width 96 height 38
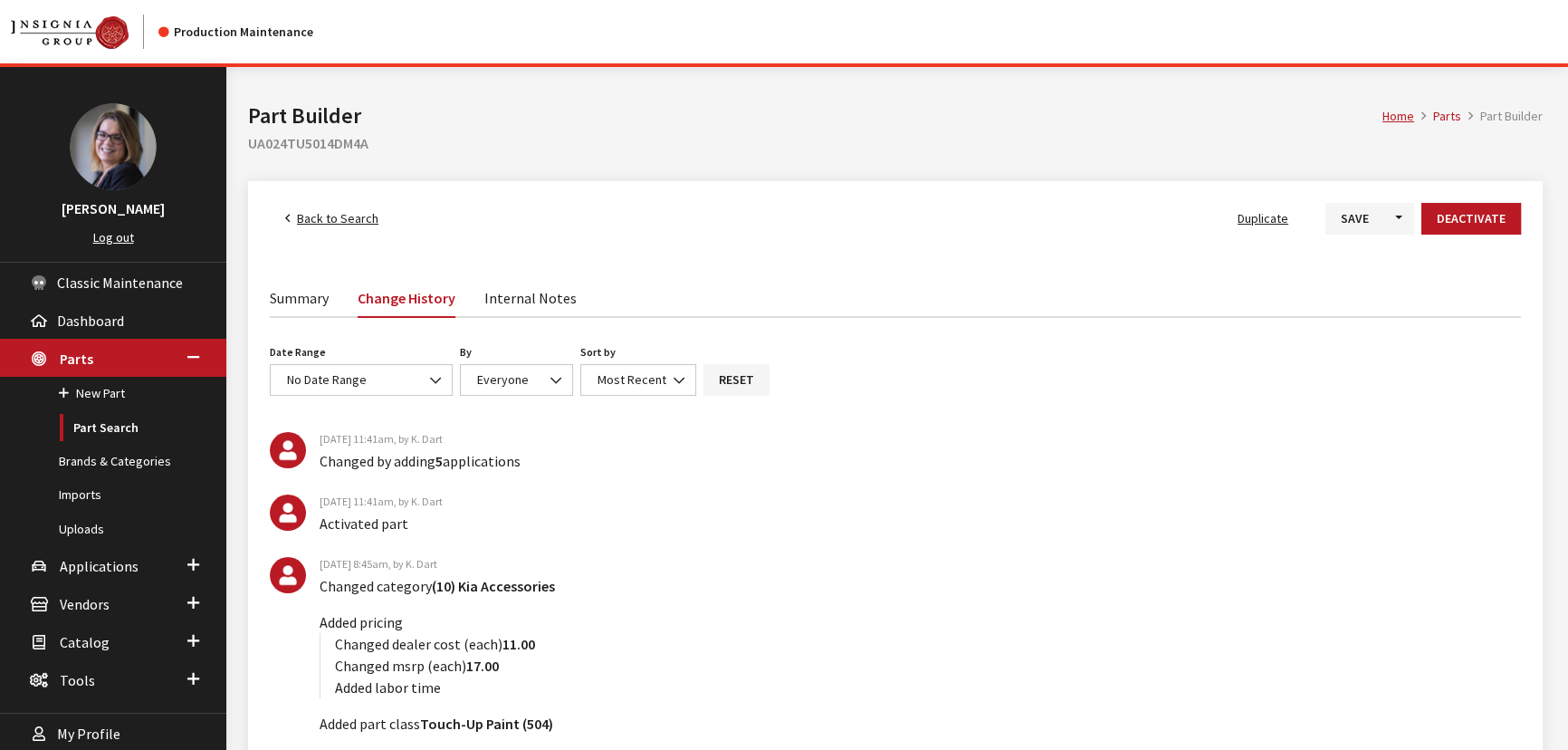
click at [306, 299] on link "Summary" at bounding box center [298, 297] width 58 height 38
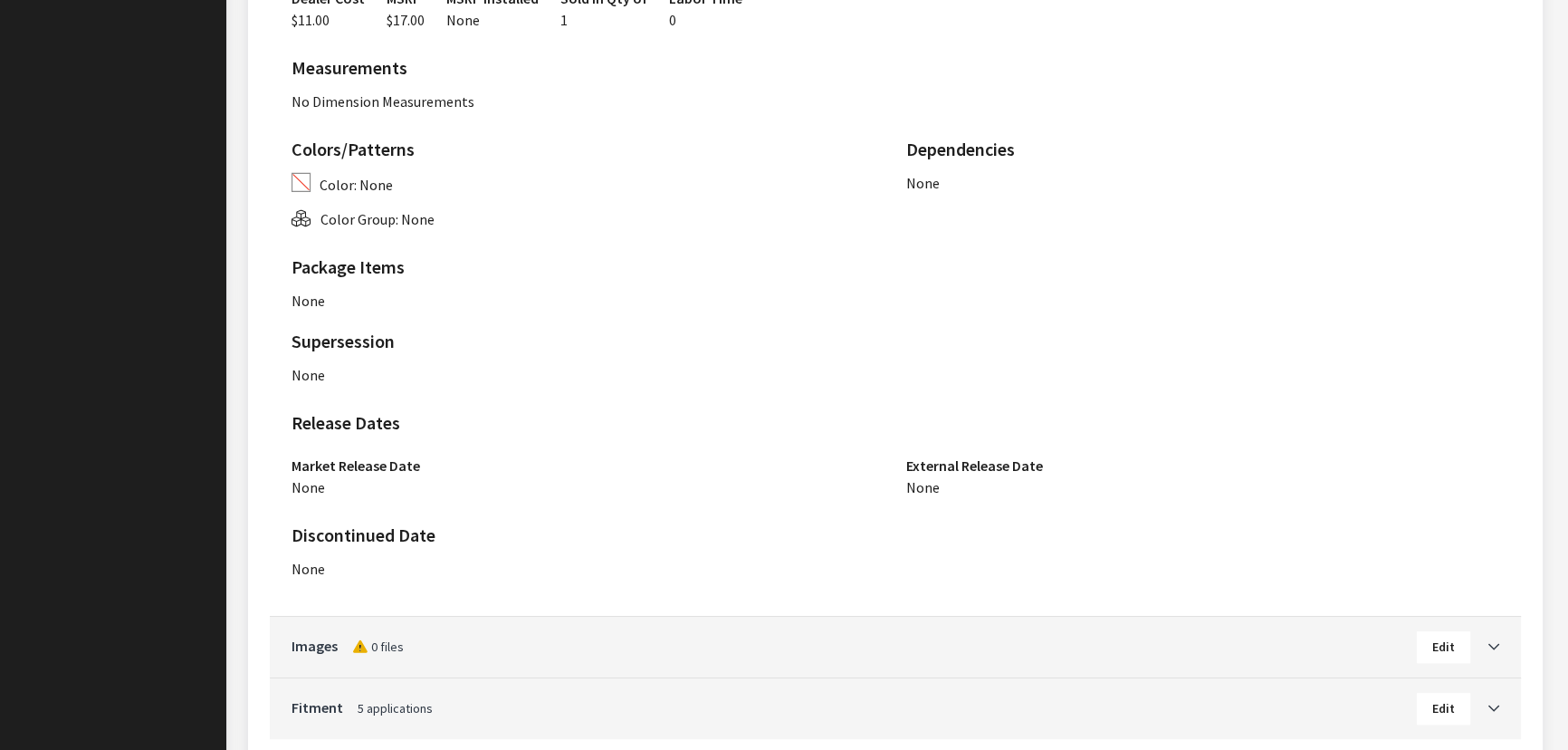
scroll to position [1087, 0]
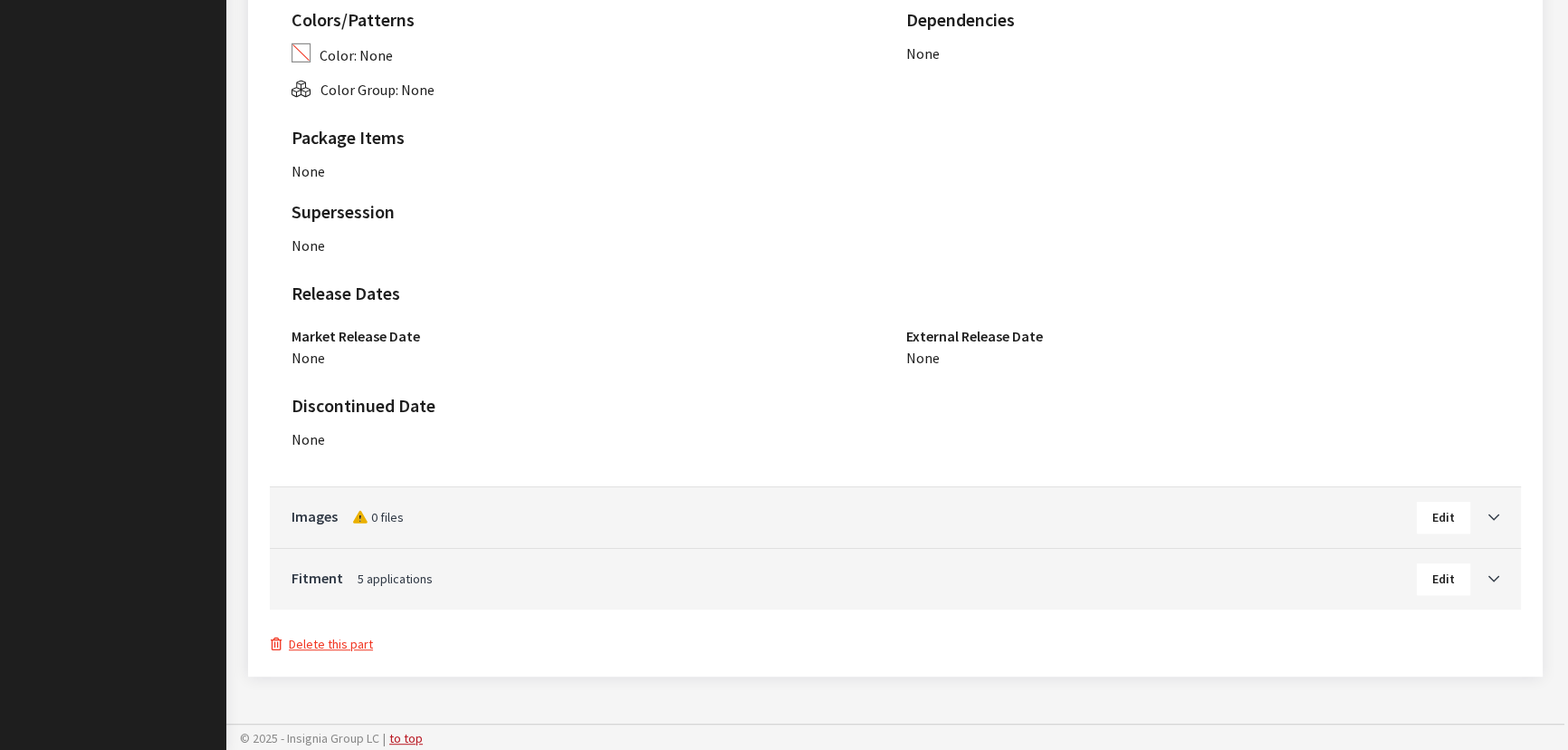
click at [1452, 580] on span "Edit" at bounding box center [1443, 578] width 22 height 17
click at [1494, 580] on icon "Toggle Accordion" at bounding box center [1494, 579] width 11 height 13
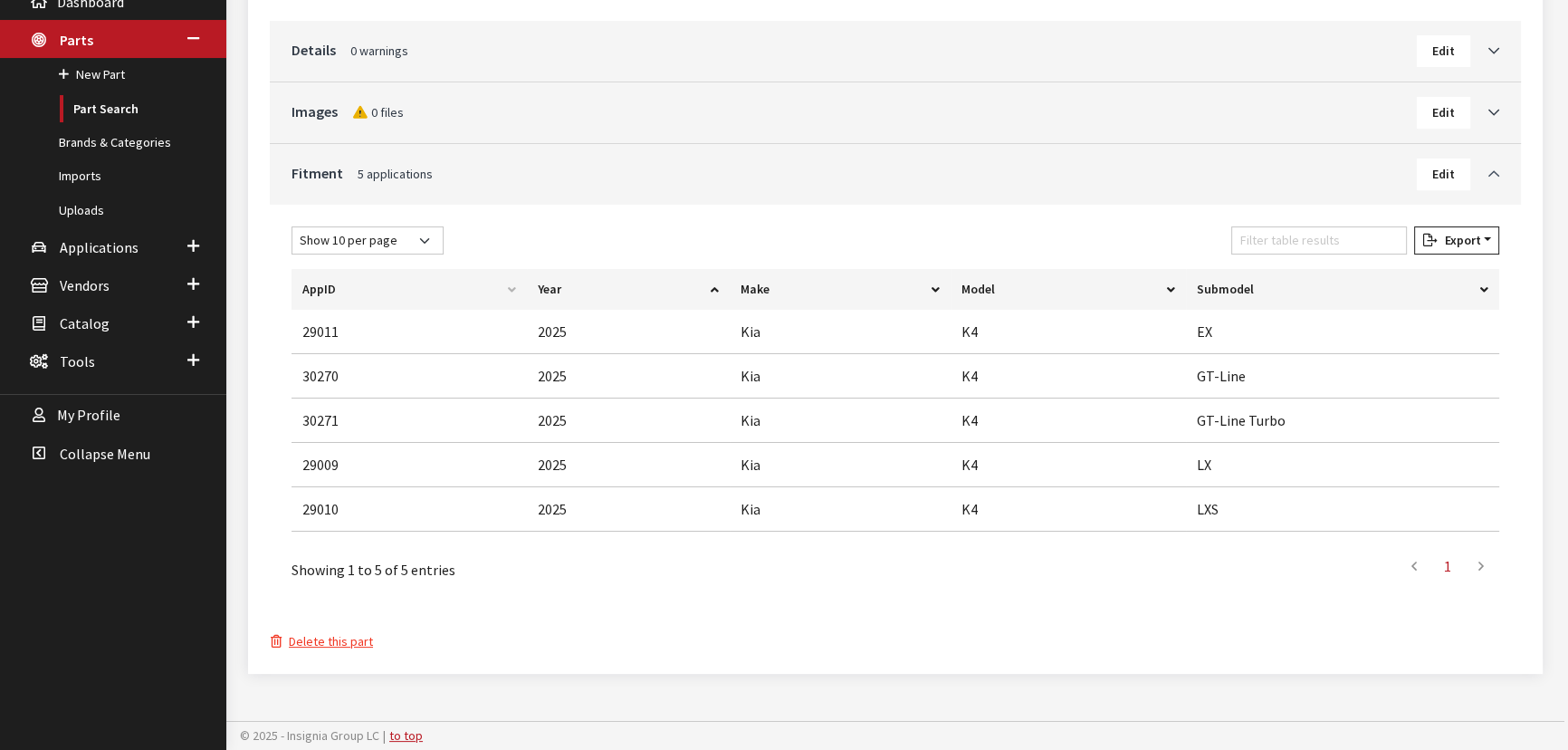
scroll to position [316, 0]
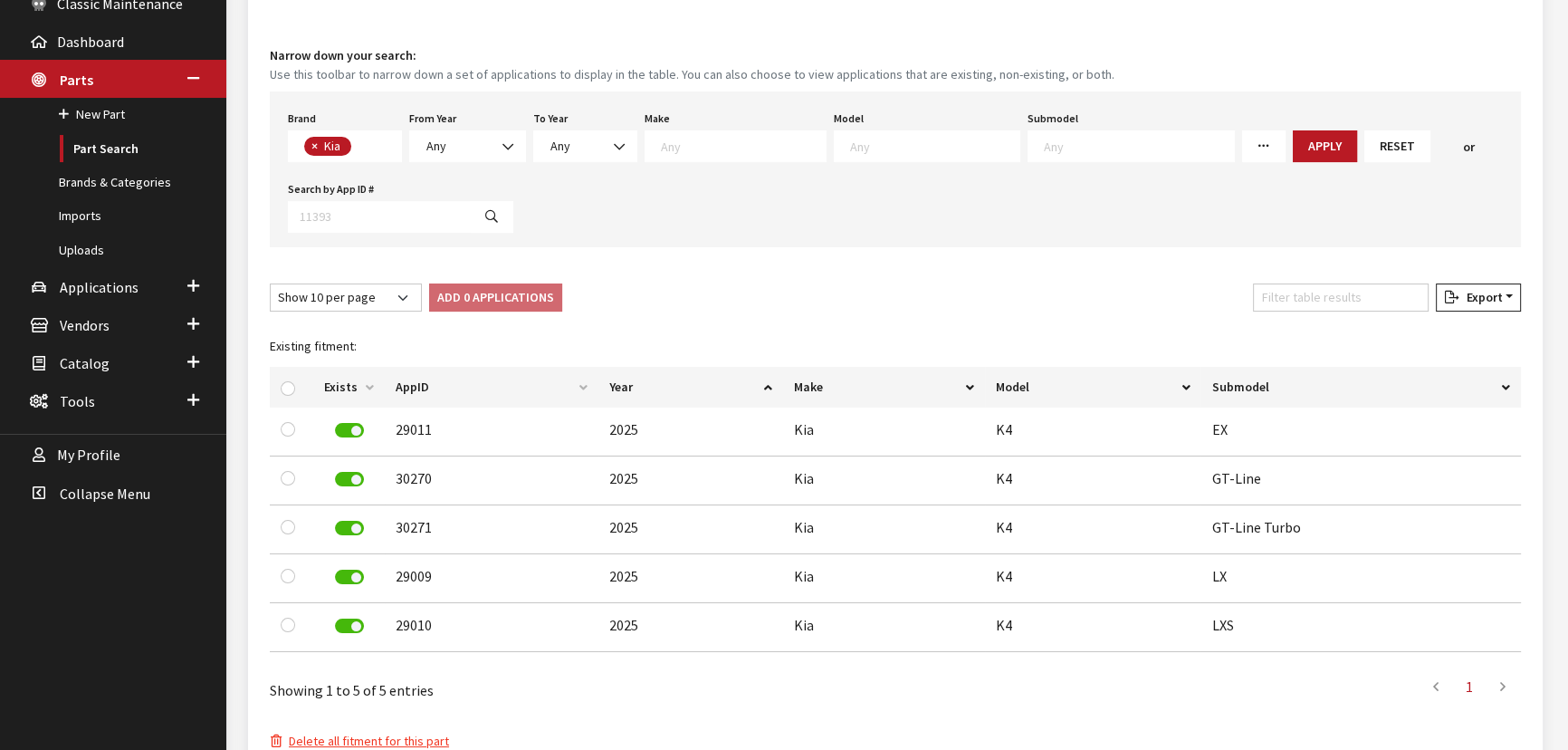
scroll to position [329, 0]
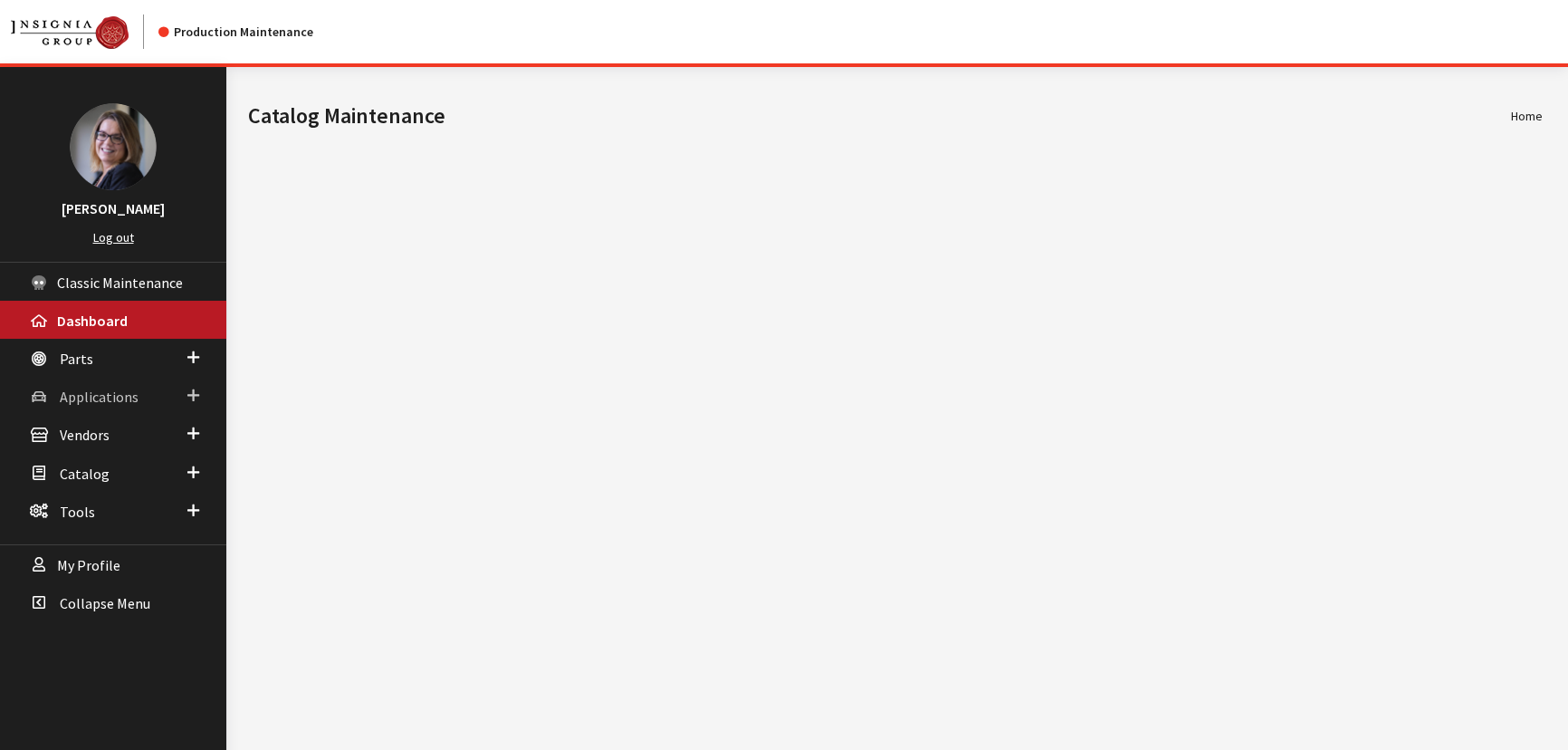
click at [183, 392] on link "Applications" at bounding box center [113, 395] width 226 height 38
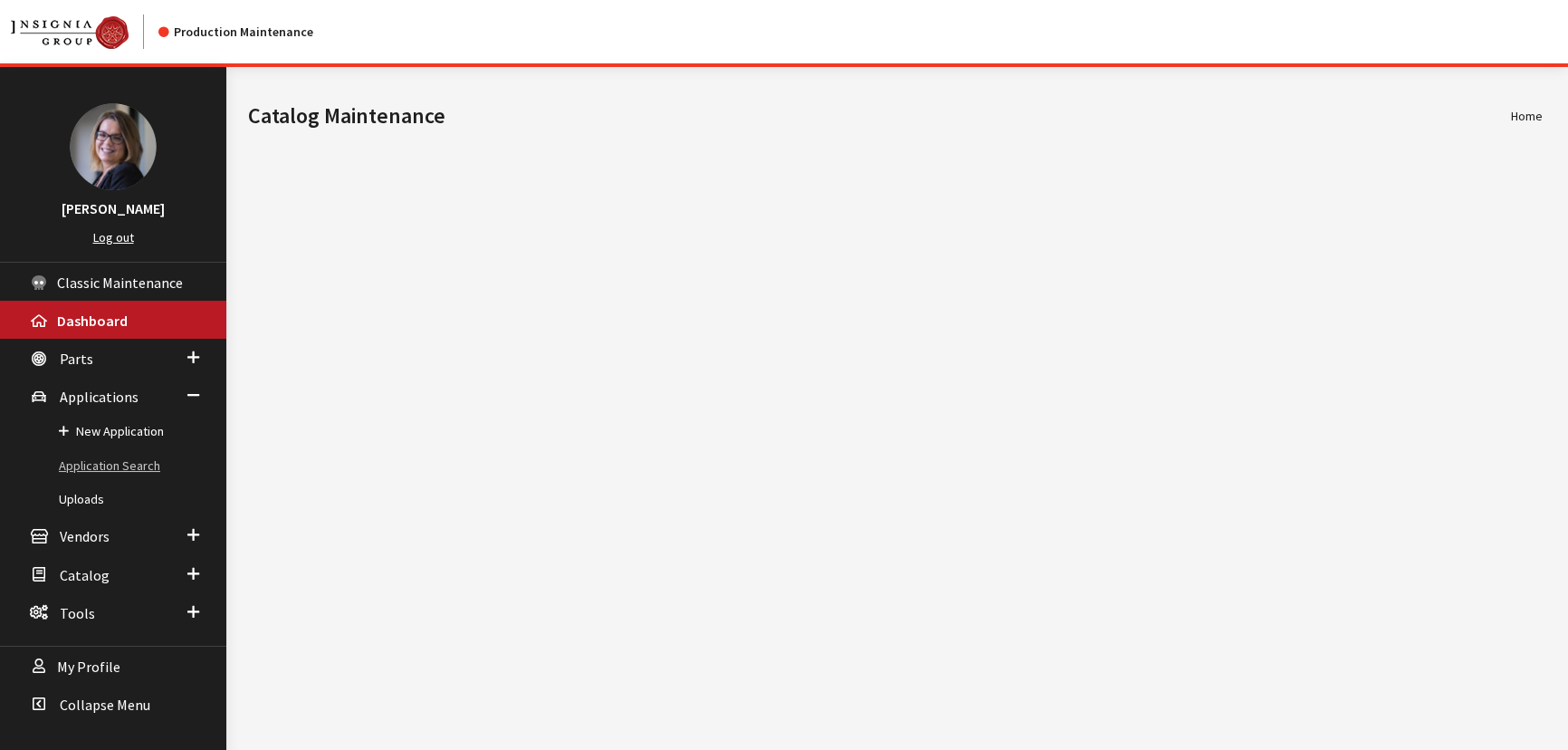
click at [128, 464] on link "Application Search" at bounding box center [113, 465] width 226 height 33
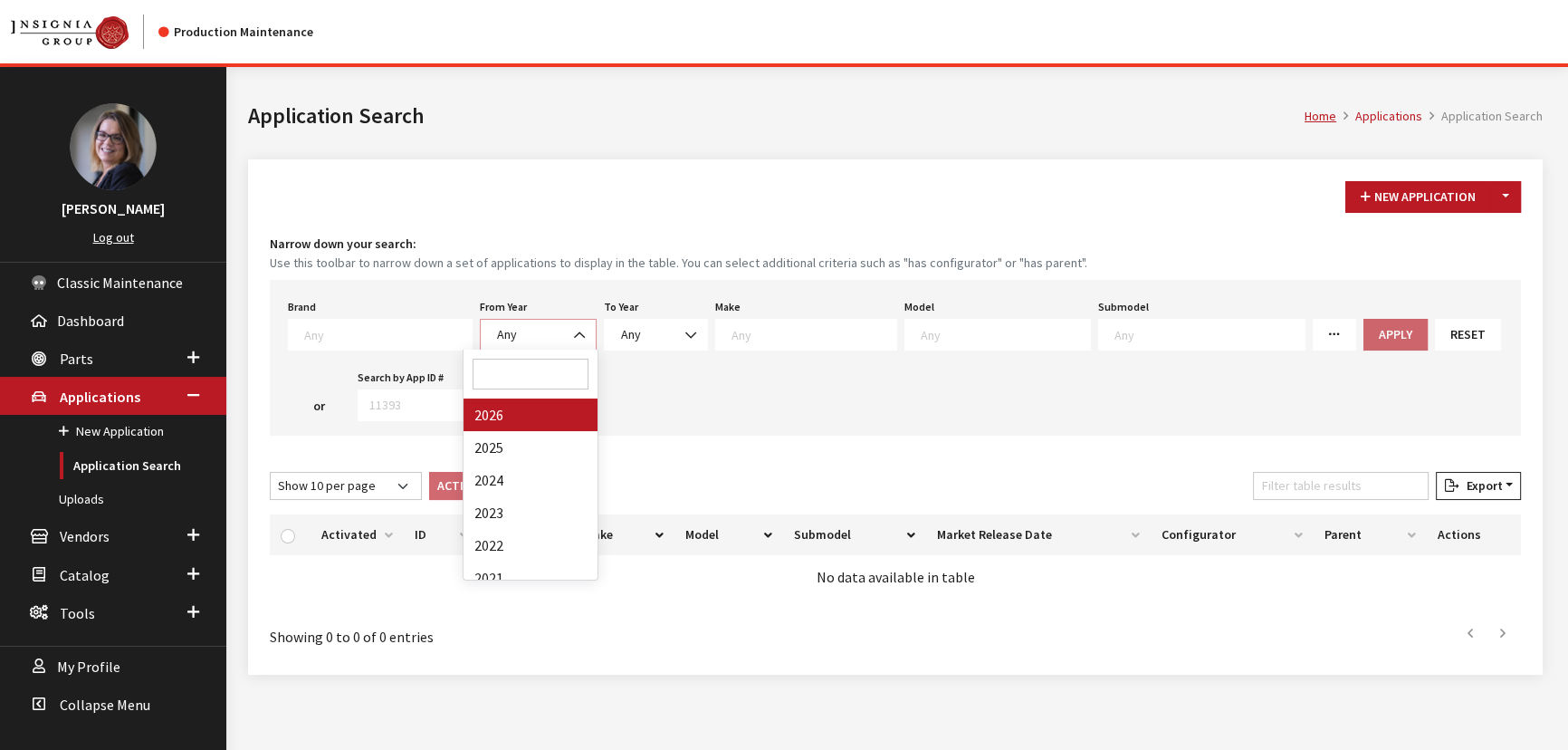
click at [516, 333] on span "Any" at bounding box center [537, 335] width 94 height 19
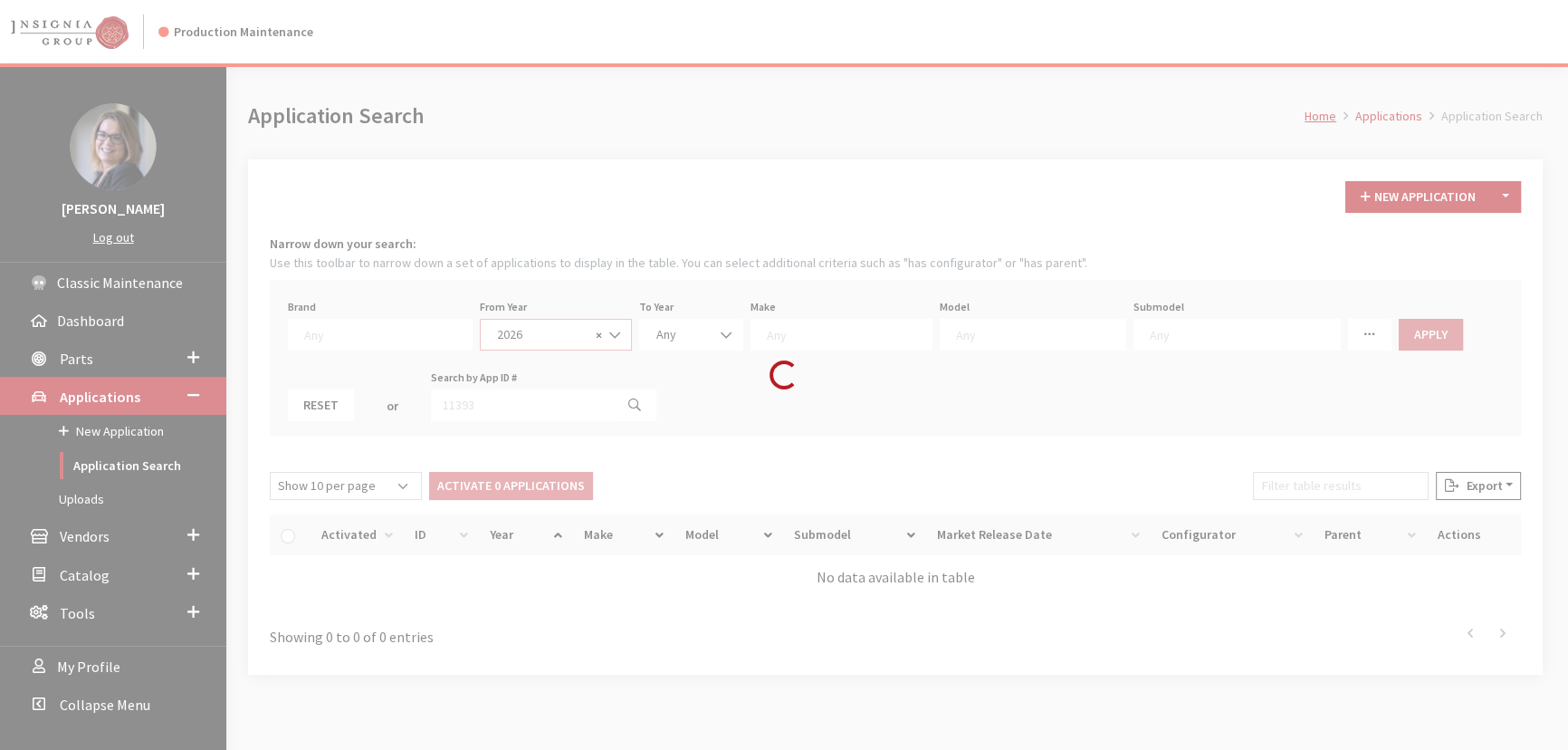
select select "2026"
select select
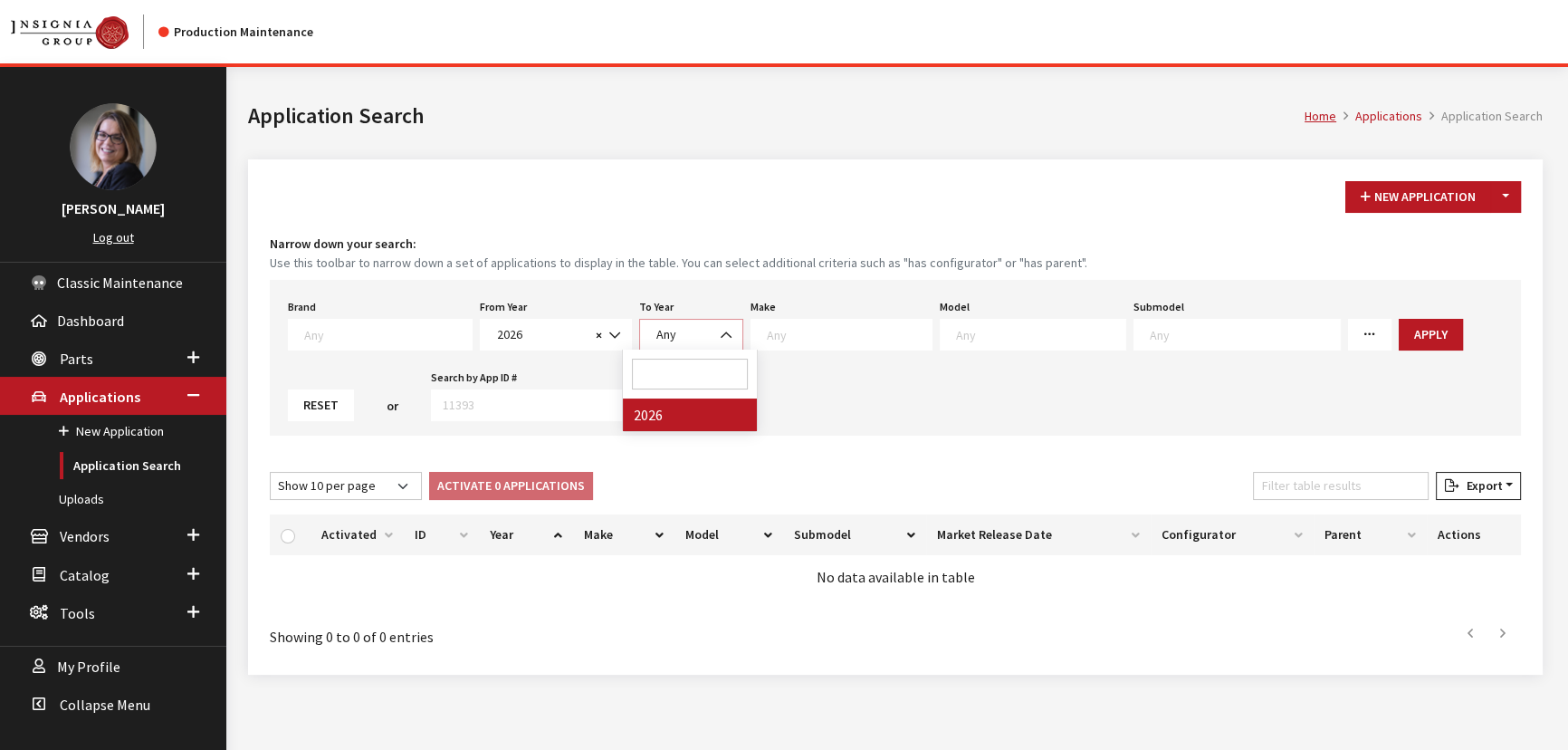
click at [656, 327] on span "Any" at bounding box center [665, 335] width 19 height 17
click at [1398, 343] on button "Apply" at bounding box center [1430, 335] width 64 height 32
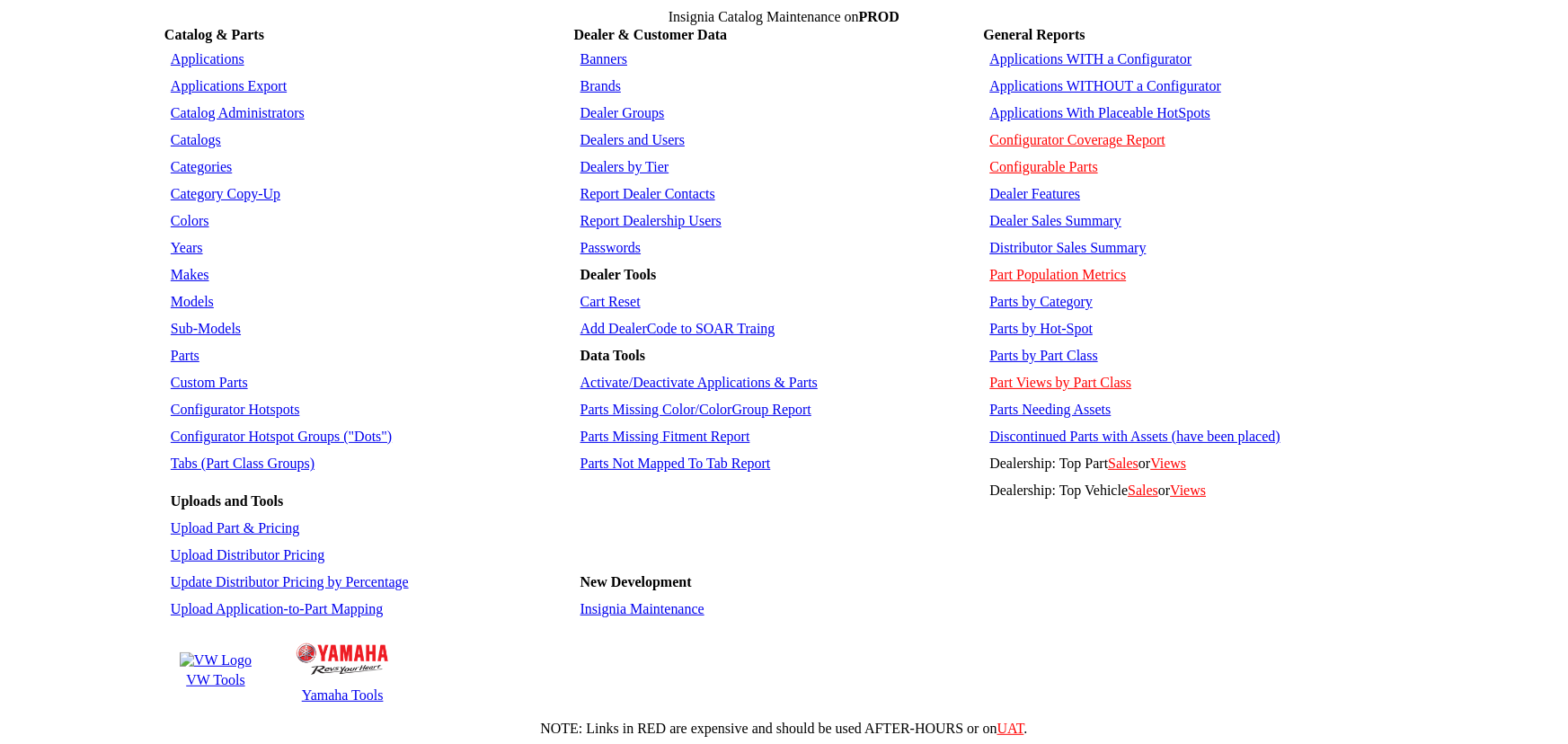
click at [654, 374] on link "Activate/Deactivate Applications & Parts" at bounding box center [699, 382] width 237 height 16
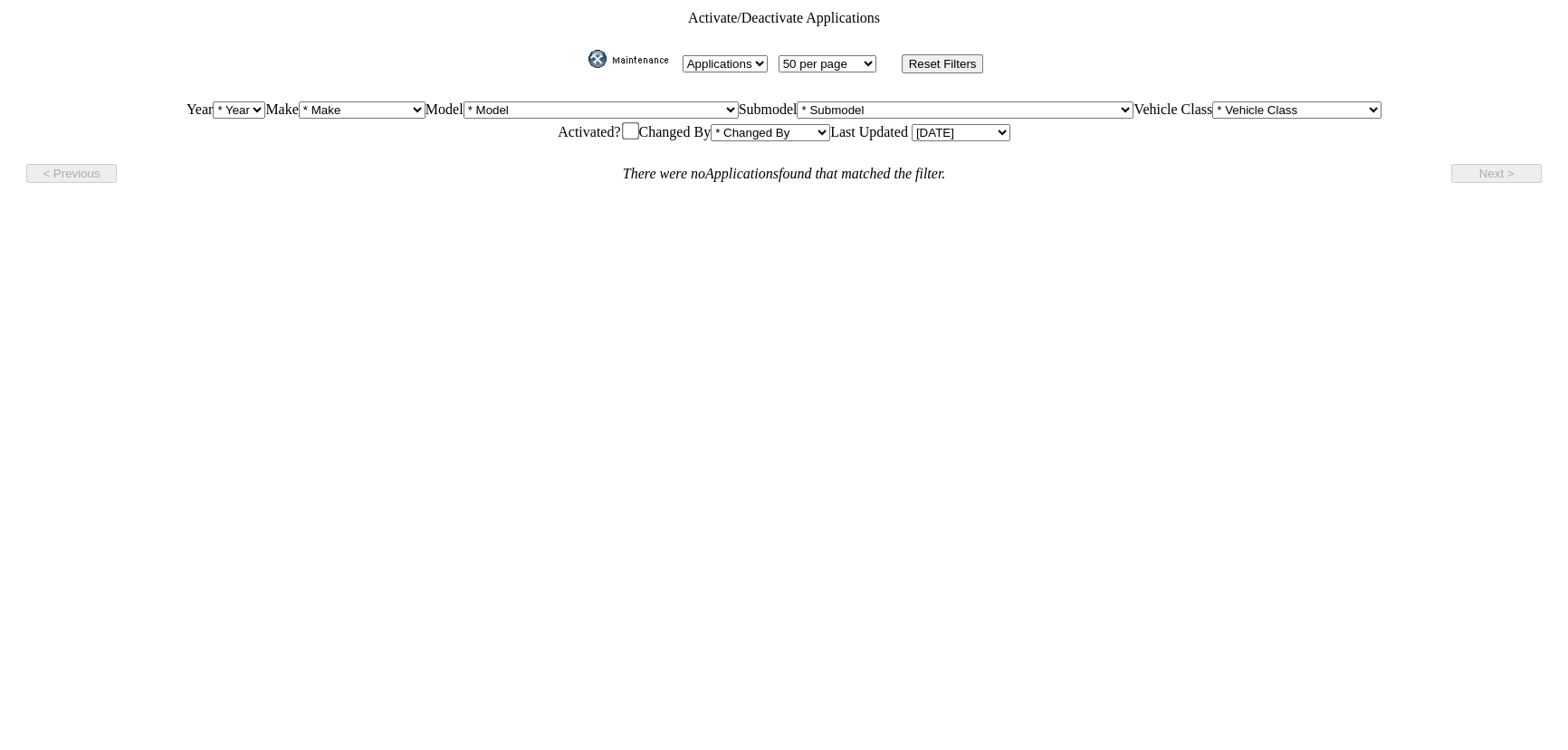
click at [250, 101] on select "* Year [DATE] 2025 2024 2023 2022 2021 2020 2019 2018 2017 2016 2015 2014 2013 …" at bounding box center [239, 109] width 53 height 18
select select "44"
click at [213, 101] on select "* Year [DATE] 2025 2024 2023 2022 2021 2020 2019 2018 2017 2016 2015 2014 2013 …" at bounding box center [239, 109] width 53 height 18
